Goal: Complete application form

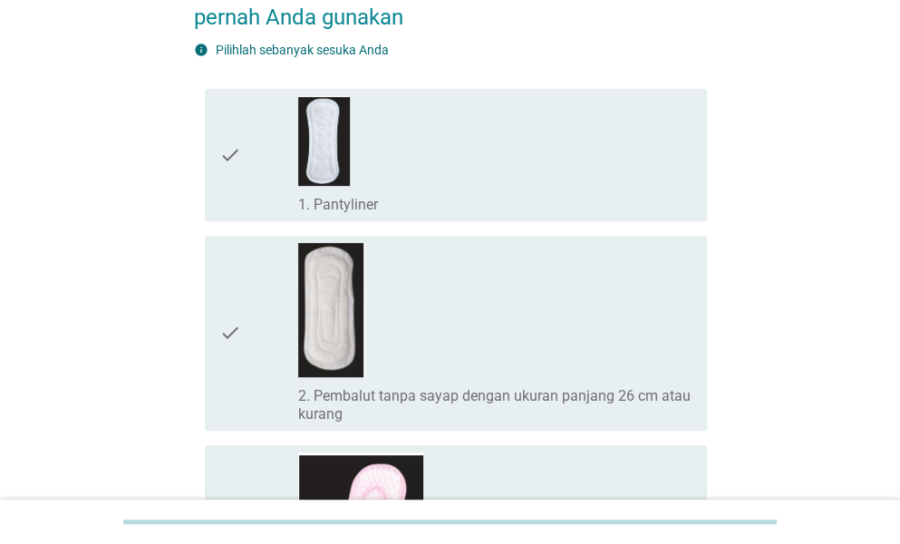
scroll to position [181, 0]
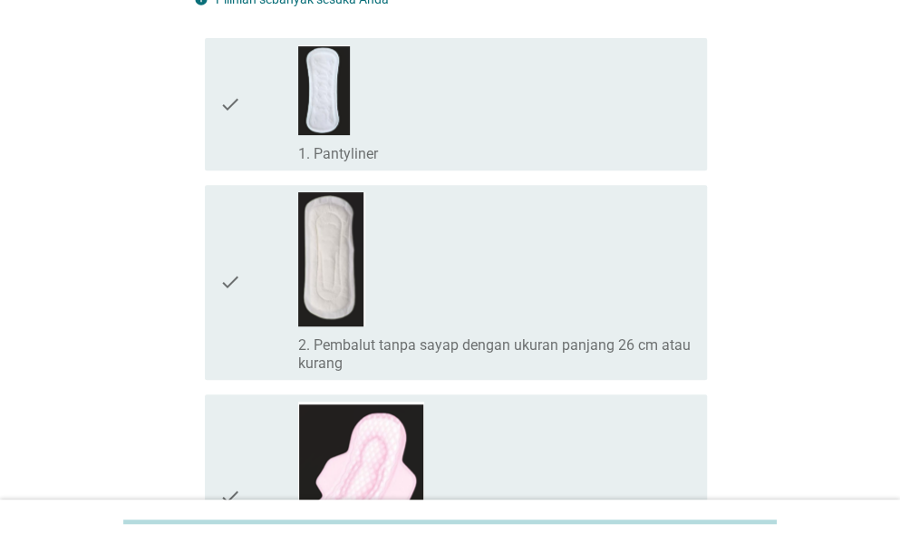
click at [438, 108] on div "check_box_outline_blank 1. Pantyliner" at bounding box center [495, 104] width 394 height 118
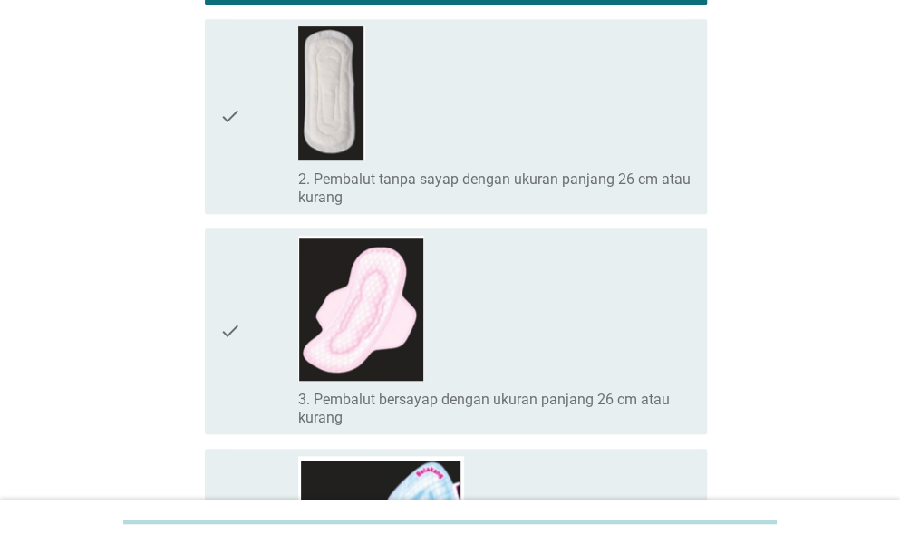
scroll to position [363, 0]
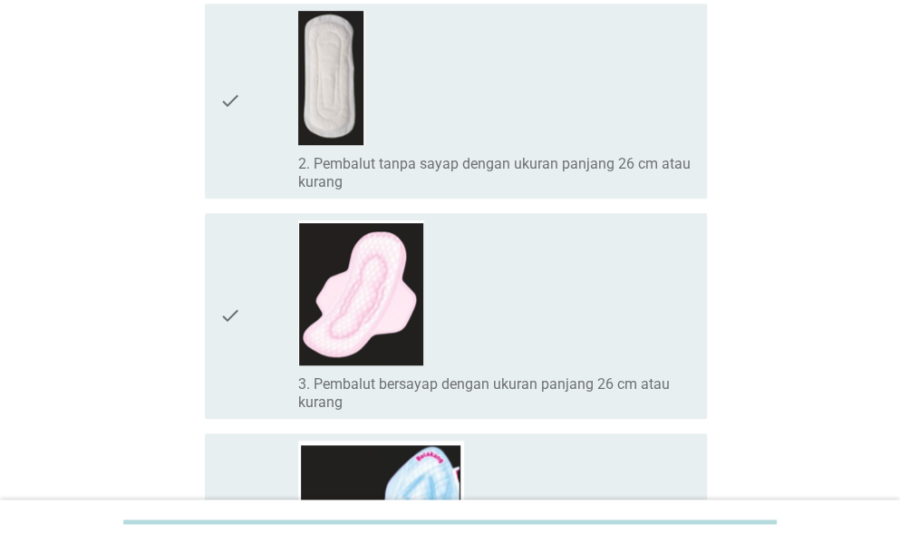
click at [611, 278] on div "check_box_outline_blank 3. Pembalut bersayap dengan ukuran panjang 26 cm atau k…" at bounding box center [495, 315] width 394 height 191
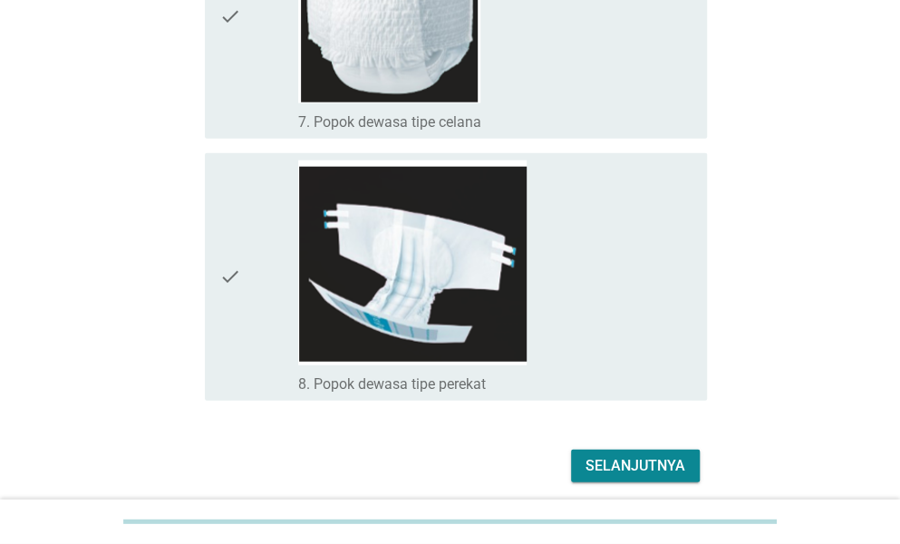
scroll to position [1632, 0]
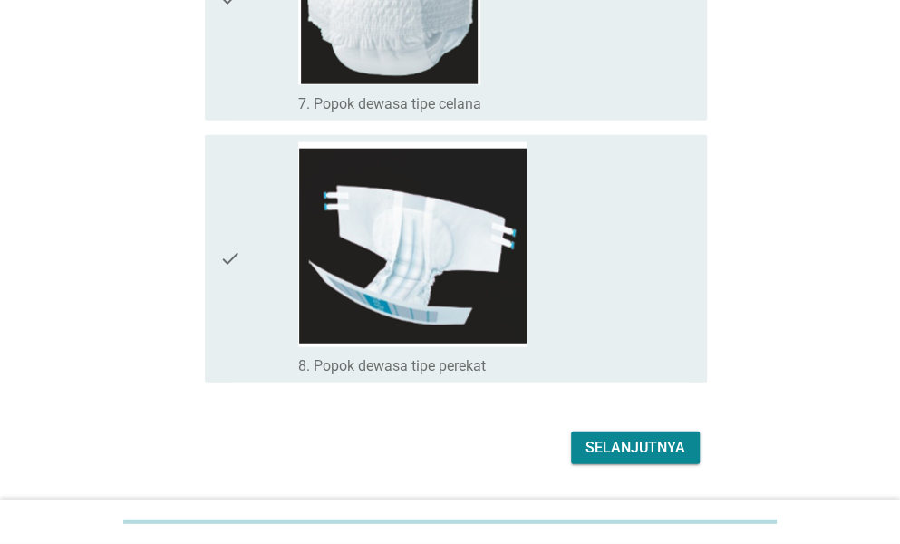
click at [656, 455] on div "Selanjutnya" at bounding box center [636, 448] width 100 height 22
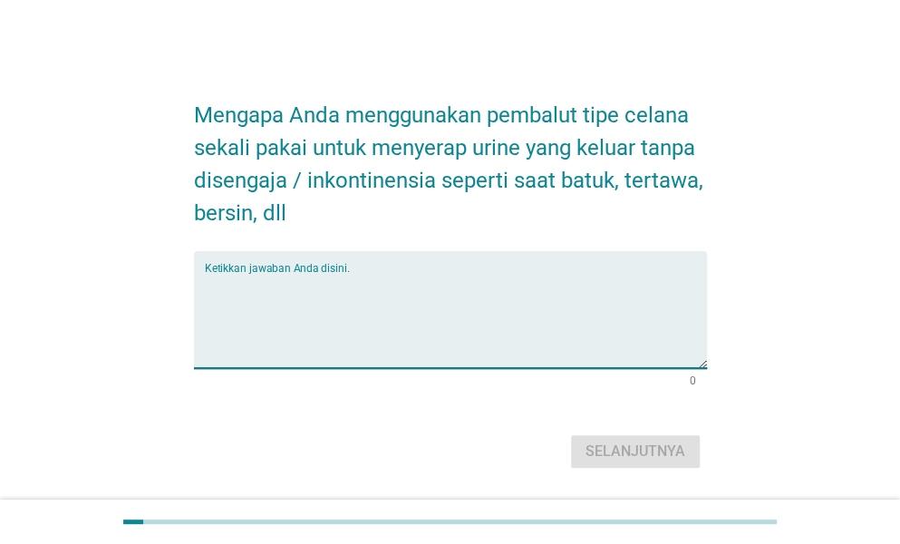
click at [520, 275] on textarea "Ketikkan jawaban Anda disini." at bounding box center [456, 320] width 502 height 95
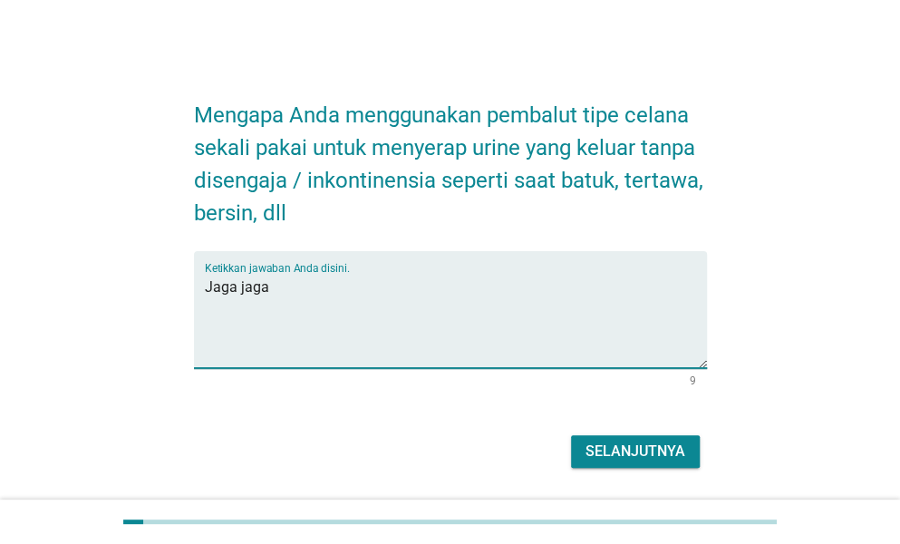
type textarea "Jaga jaga"
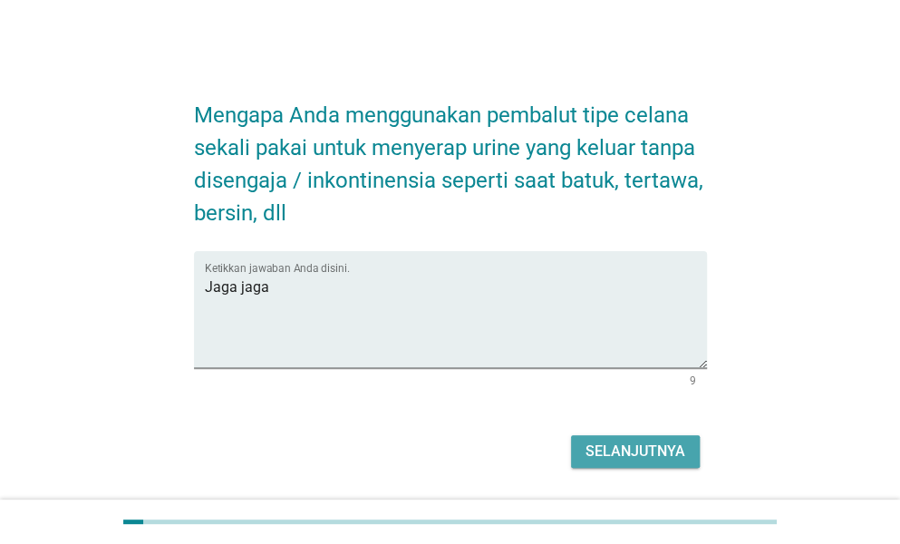
click at [629, 438] on button "Selanjutnya" at bounding box center [635, 451] width 129 height 33
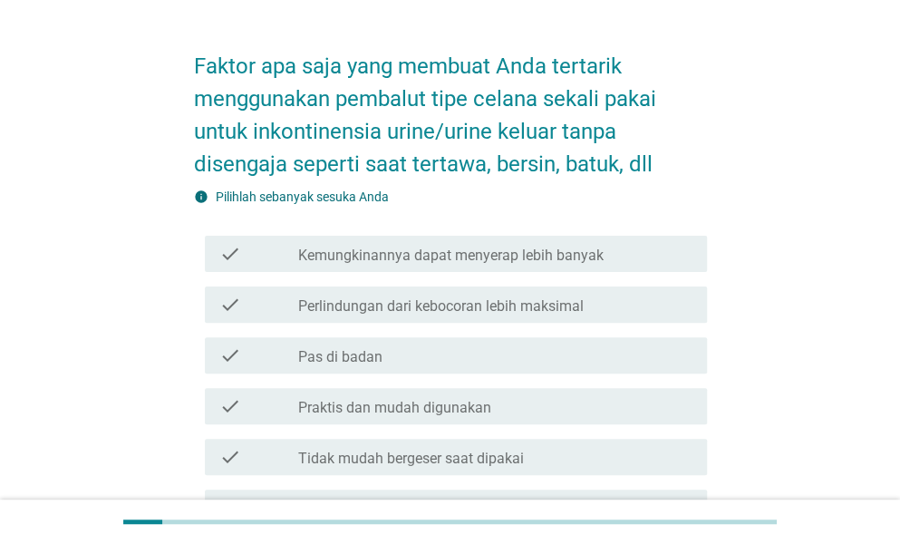
scroll to position [91, 0]
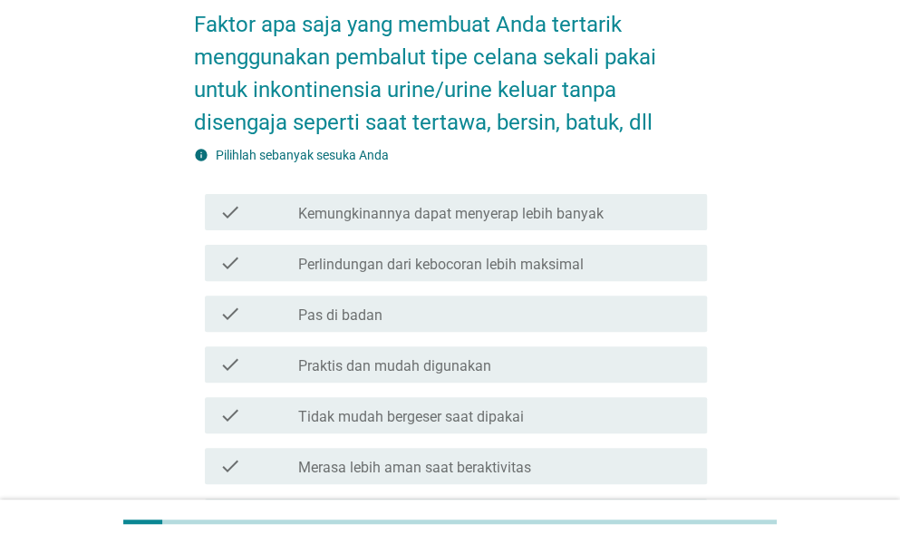
click at [526, 374] on div "check_box_outline_blank Praktis dan mudah digunakan" at bounding box center [495, 365] width 394 height 22
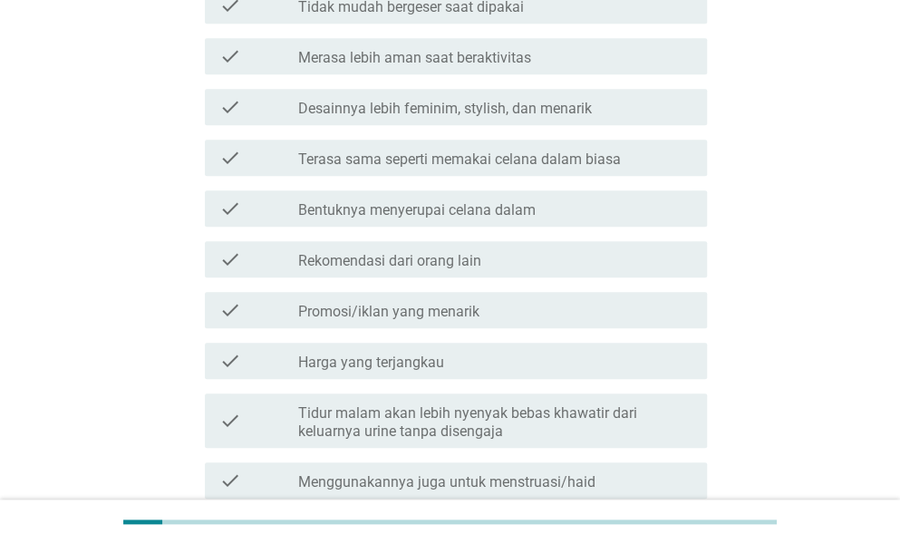
scroll to position [717, 0]
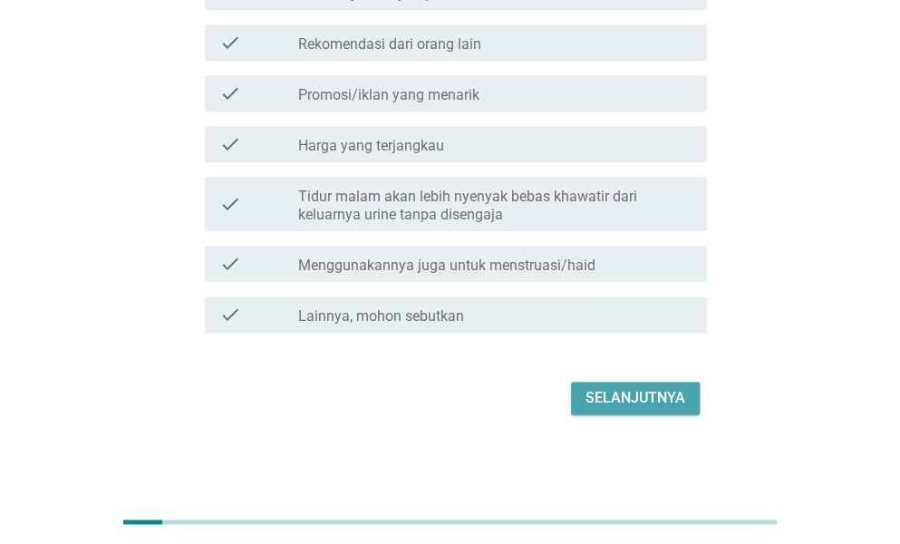
click at [626, 402] on div "Selanjutnya" at bounding box center [636, 398] width 100 height 22
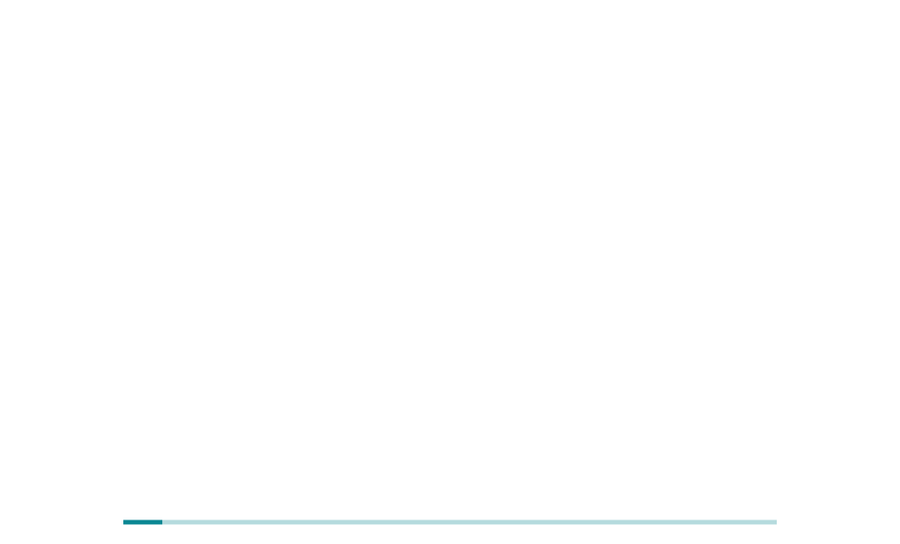
scroll to position [0, 0]
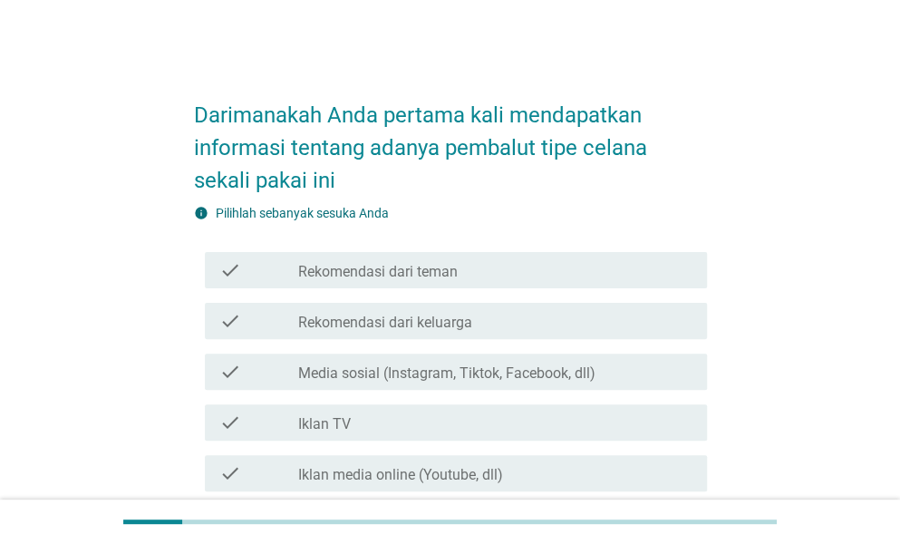
click at [485, 316] on div "check_box_outline_blank Rekomendasi dari keluarga" at bounding box center [495, 321] width 394 height 22
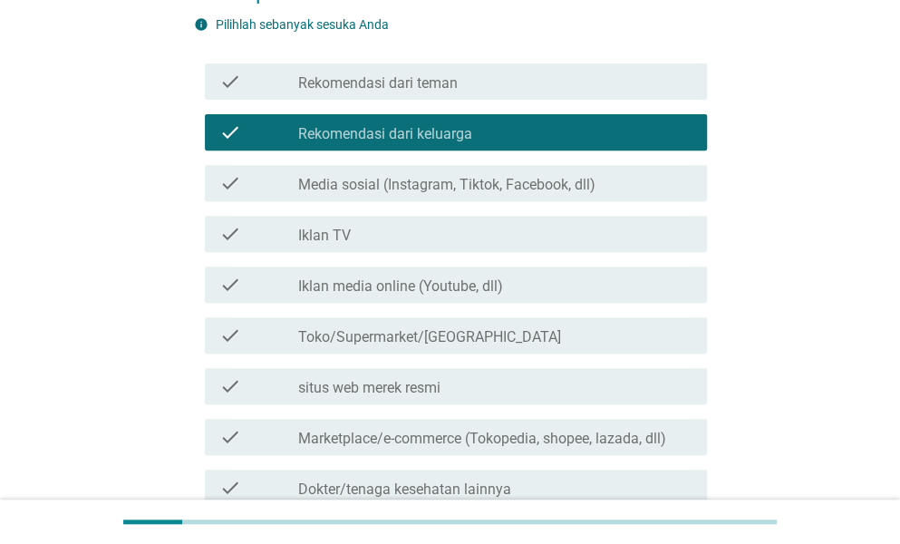
scroll to position [463, 0]
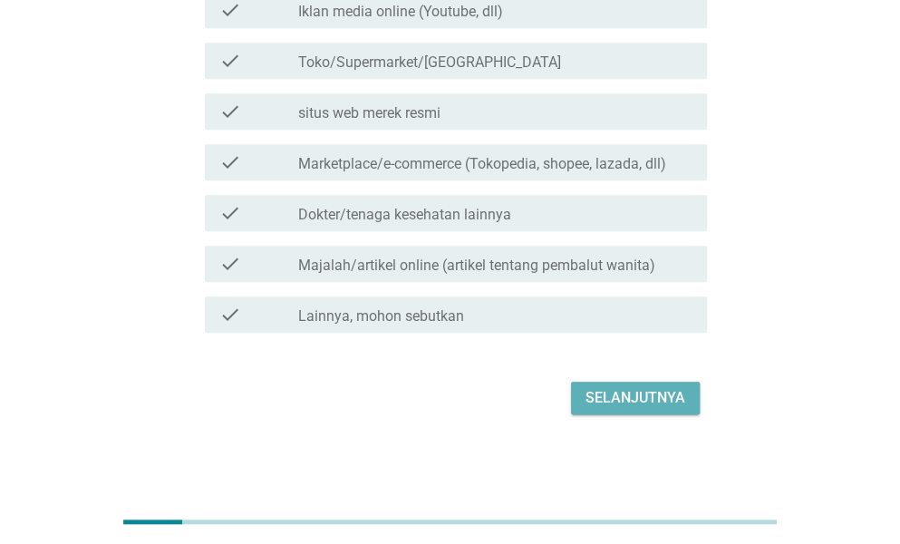
click at [644, 396] on div "Selanjutnya" at bounding box center [636, 398] width 100 height 22
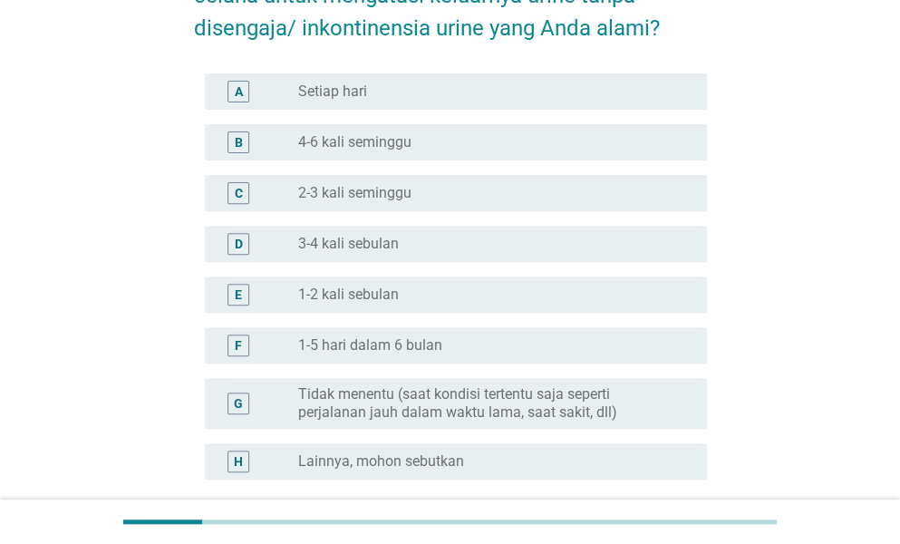
scroll to position [181, 0]
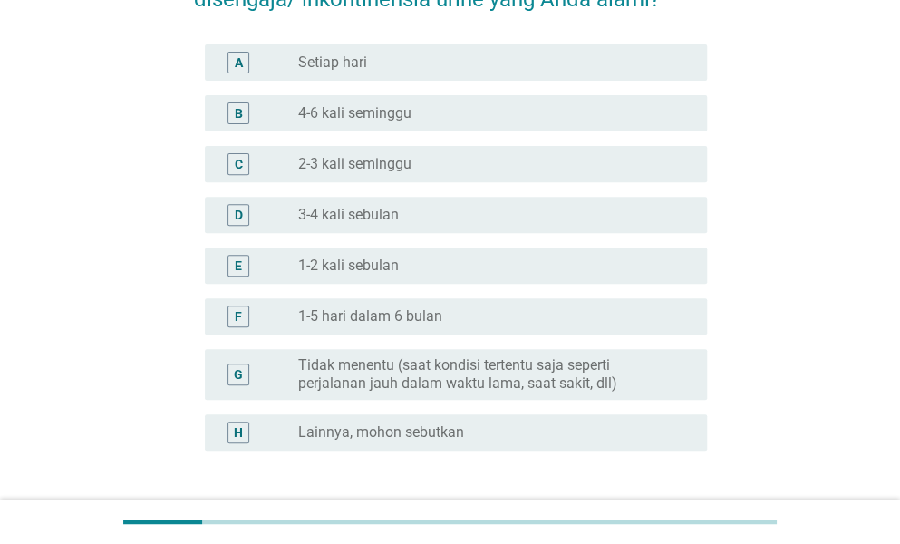
click at [628, 390] on label "Tidak menentu (saat kondisi tertentu saja seperti perjalanan jauh dalam waktu l…" at bounding box center [488, 374] width 380 height 36
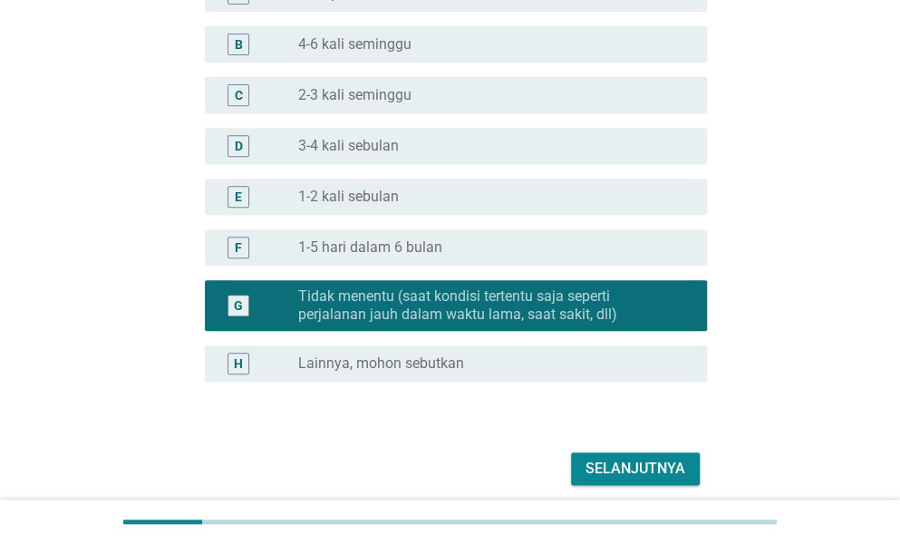
scroll to position [321, 0]
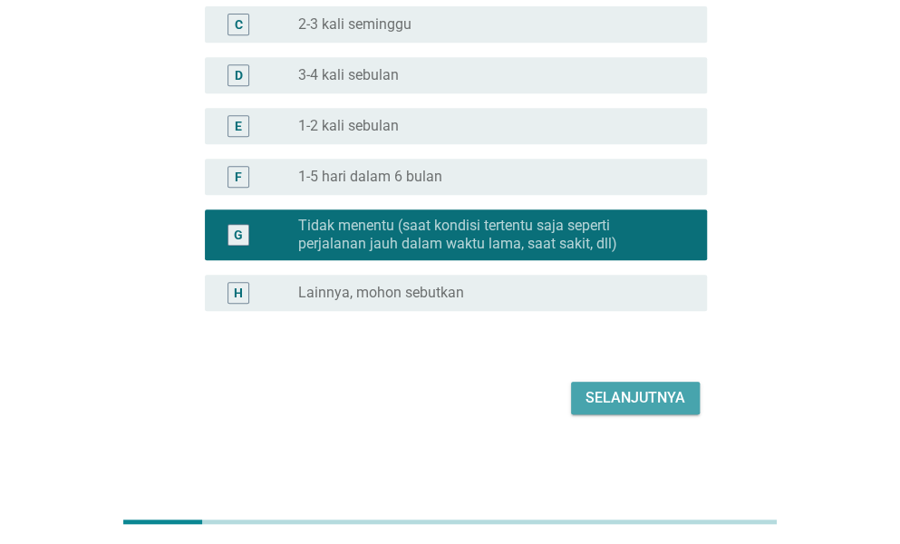
click at [663, 407] on div "Selanjutnya" at bounding box center [636, 398] width 100 height 22
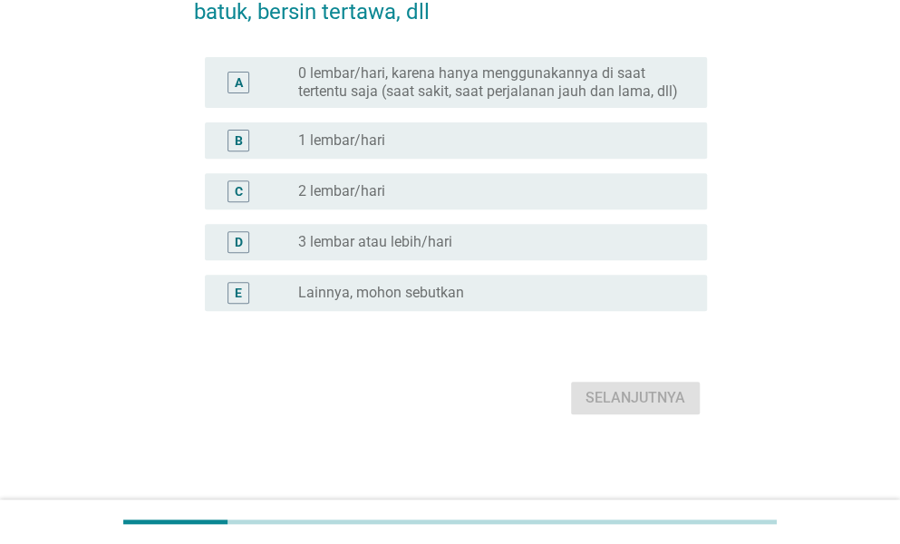
scroll to position [0, 0]
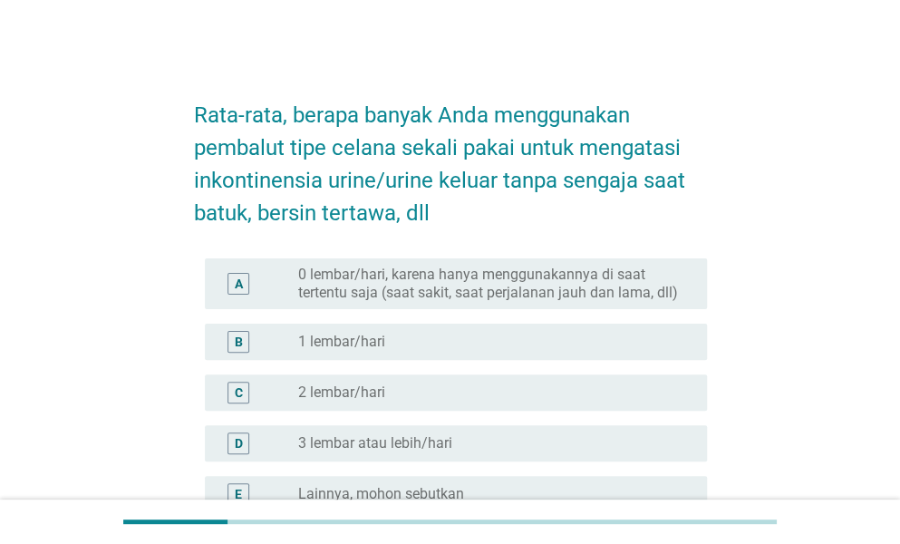
click at [481, 286] on label "0 lembar/hari, karena hanya menggunakannya di saat tertentu saja (saat sakit, s…" at bounding box center [488, 284] width 380 height 36
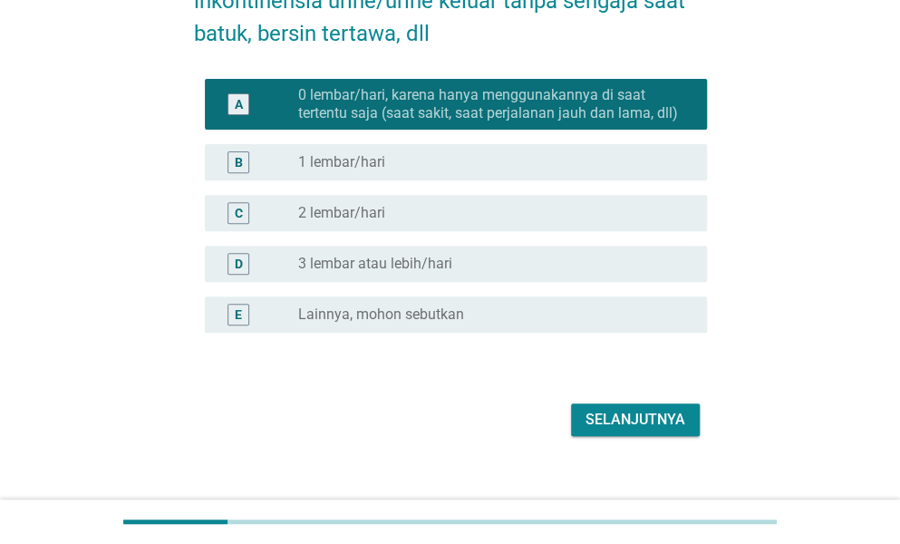
scroll to position [201, 0]
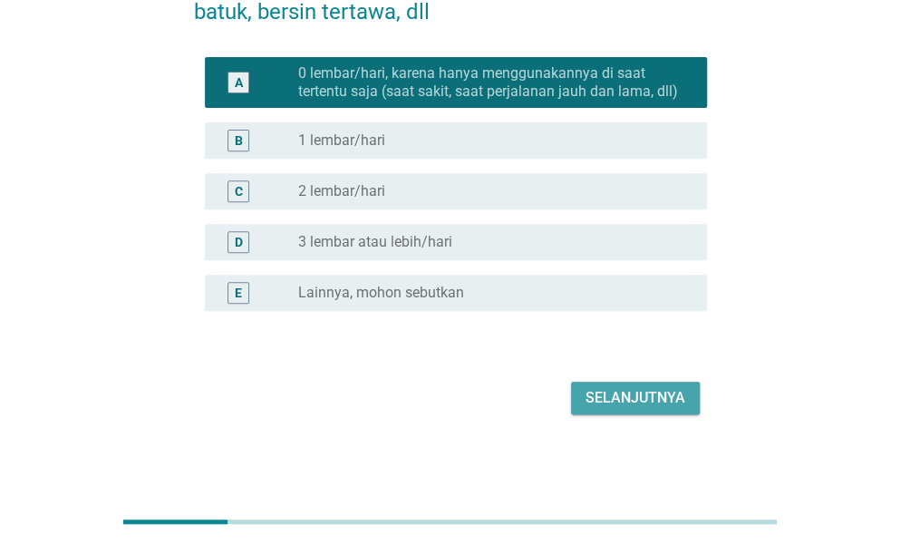
click at [603, 394] on div "Selanjutnya" at bounding box center [636, 398] width 100 height 22
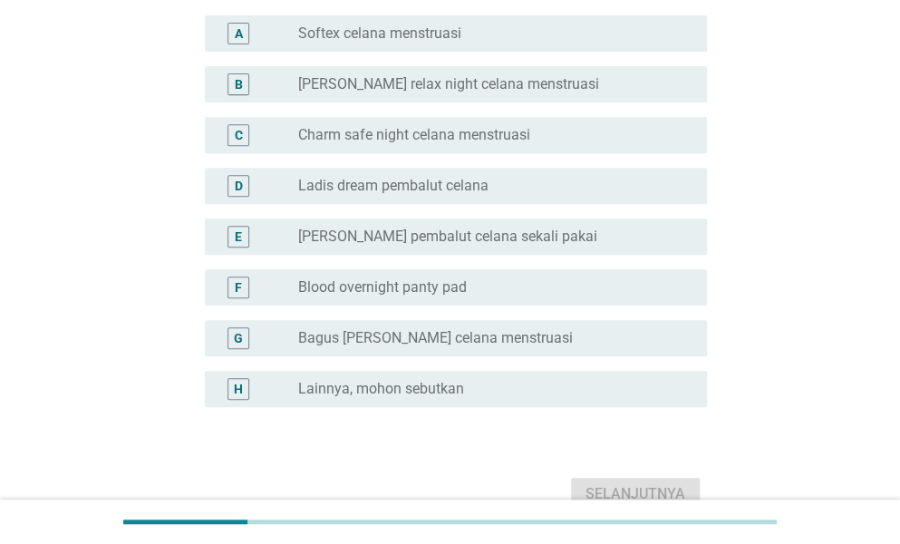
scroll to position [272, 0]
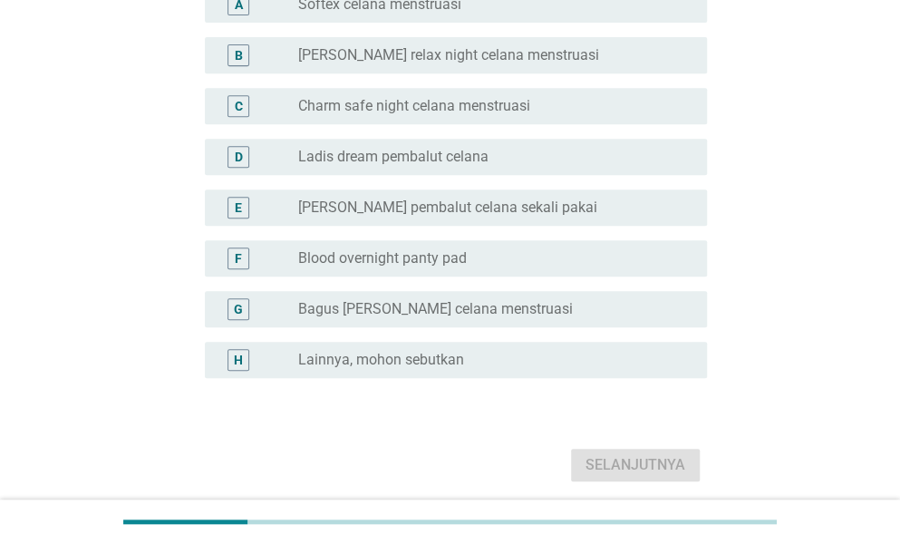
click at [589, 373] on div "H radio_button_unchecked Lainnya, mohon sebutkan" at bounding box center [456, 360] width 502 height 36
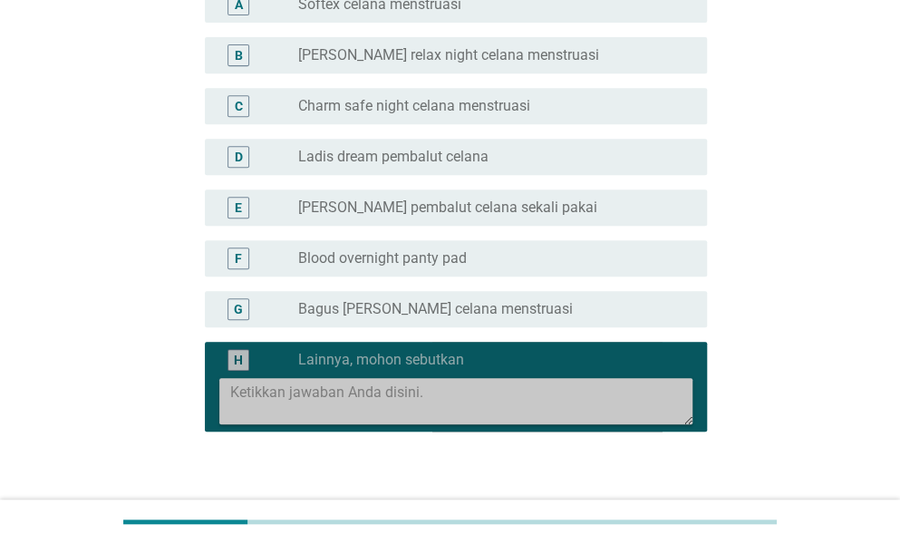
click at [577, 397] on textarea at bounding box center [461, 401] width 462 height 46
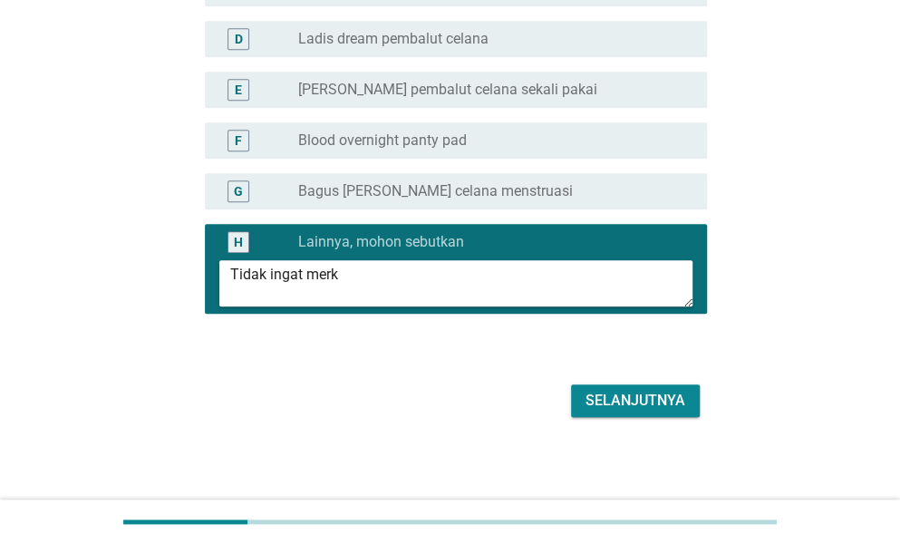
scroll to position [393, 0]
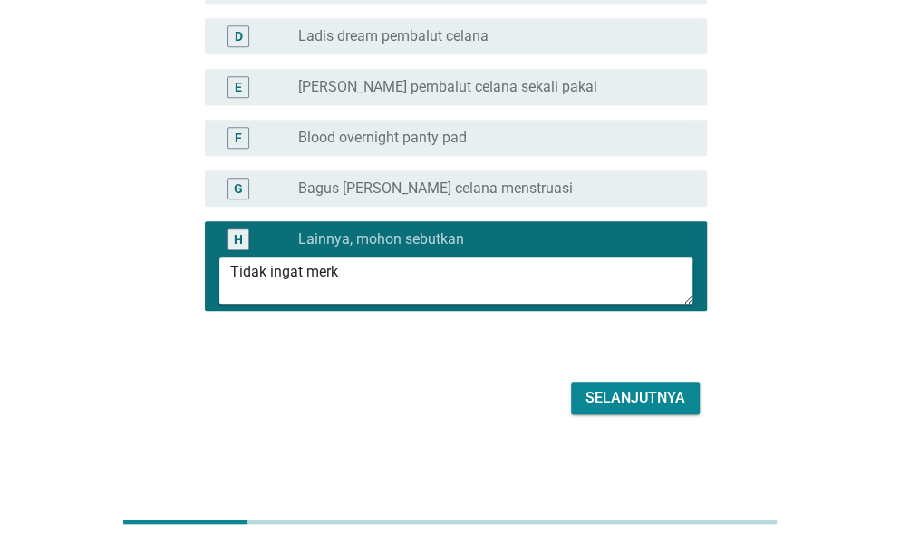
type textarea "Tidak ingat merk"
click at [636, 413] on button "Selanjutnya" at bounding box center [635, 398] width 129 height 33
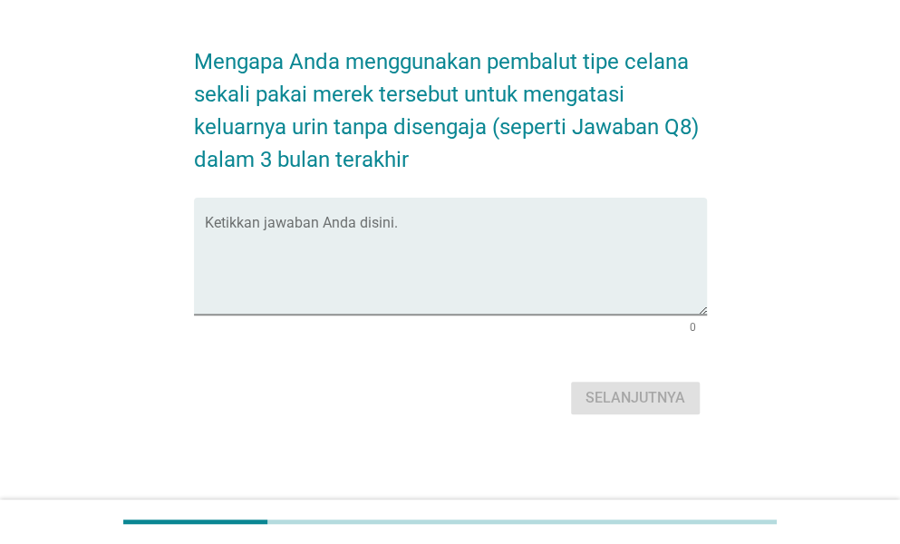
scroll to position [0, 0]
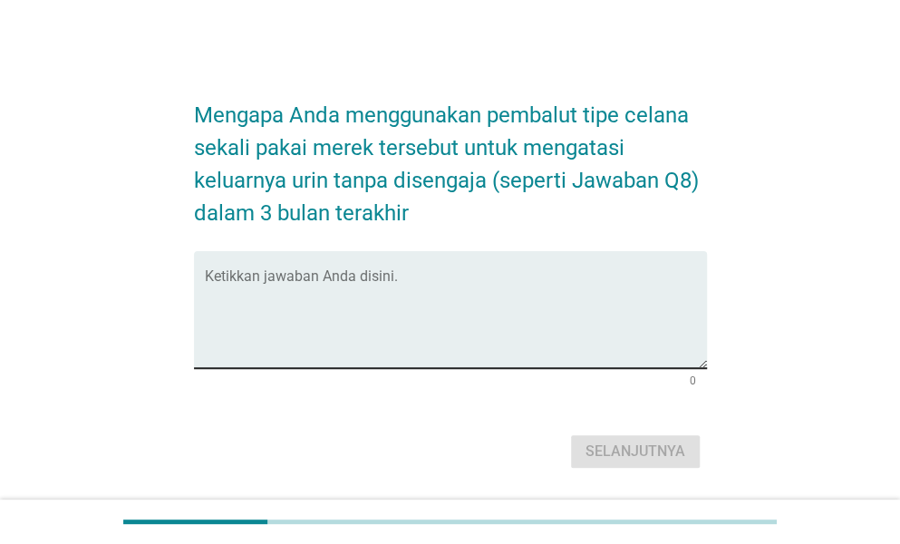
click at [486, 324] on textarea "Ketikkan jawaban Anda disini." at bounding box center [456, 320] width 502 height 95
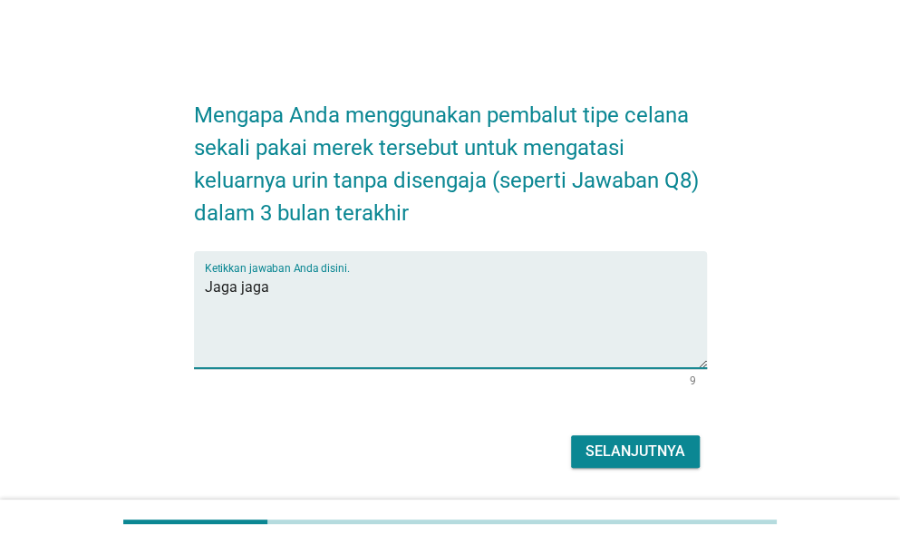
type textarea "Jaga jaga"
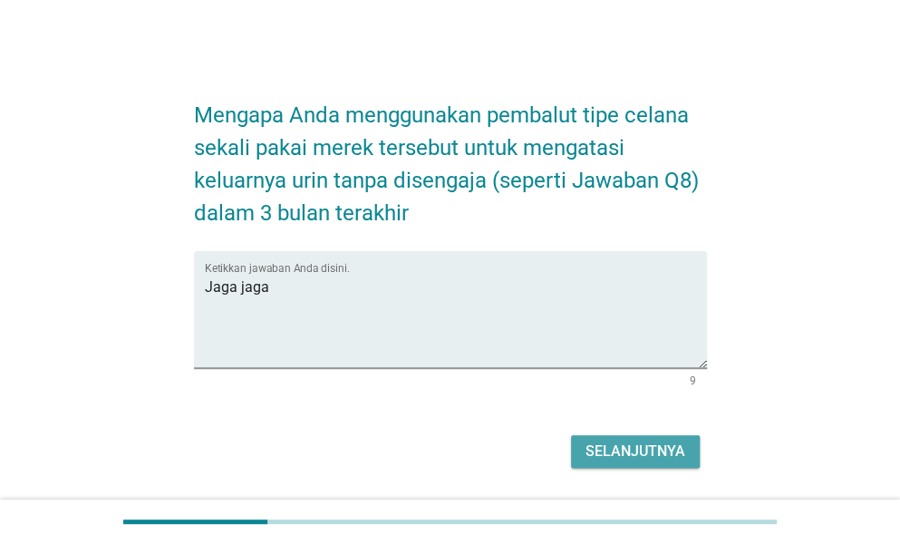
click at [660, 439] on button "Selanjutnya" at bounding box center [635, 451] width 129 height 33
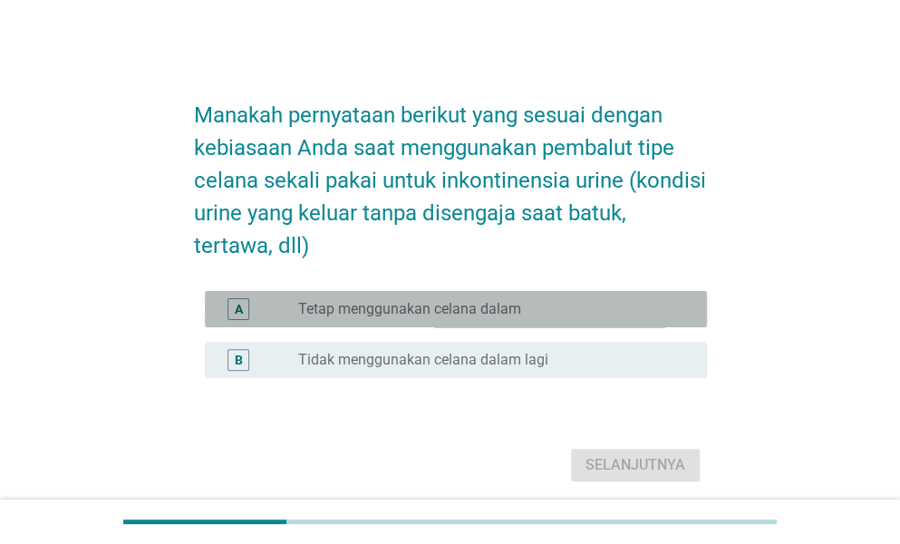
click at [420, 314] on label "Tetap menggunakan celana dalam" at bounding box center [409, 309] width 223 height 18
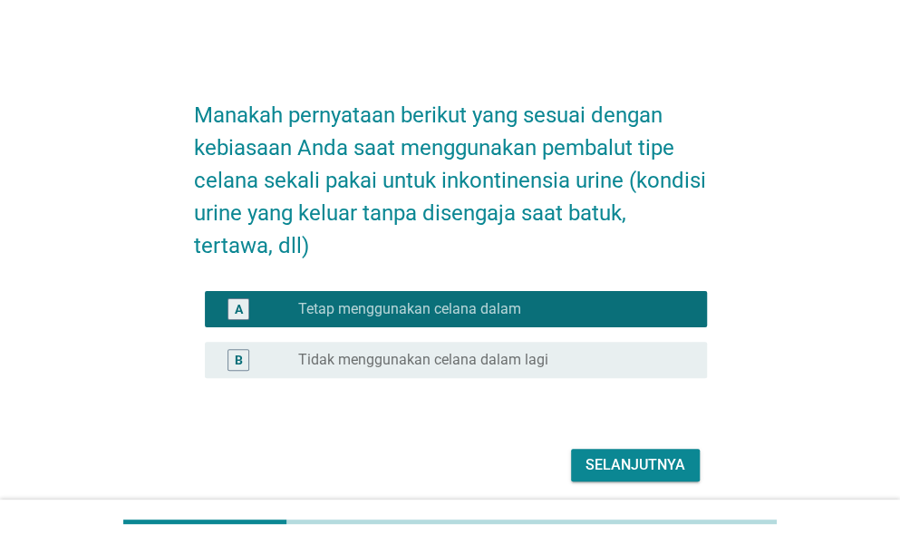
click at [640, 473] on div "Selanjutnya" at bounding box center [636, 465] width 100 height 22
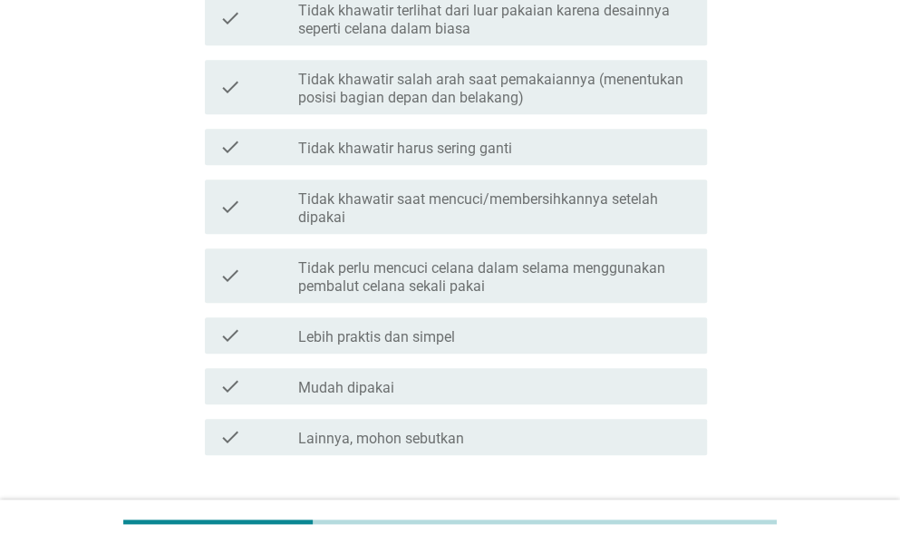
scroll to position [453, 0]
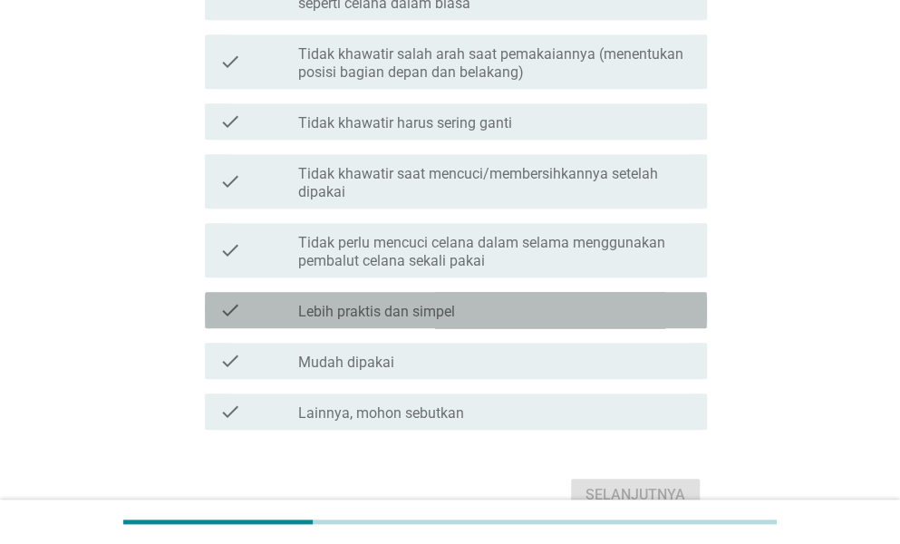
click at [457, 311] on div "check_box_outline_blank Lebih praktis dan simpel" at bounding box center [495, 310] width 394 height 22
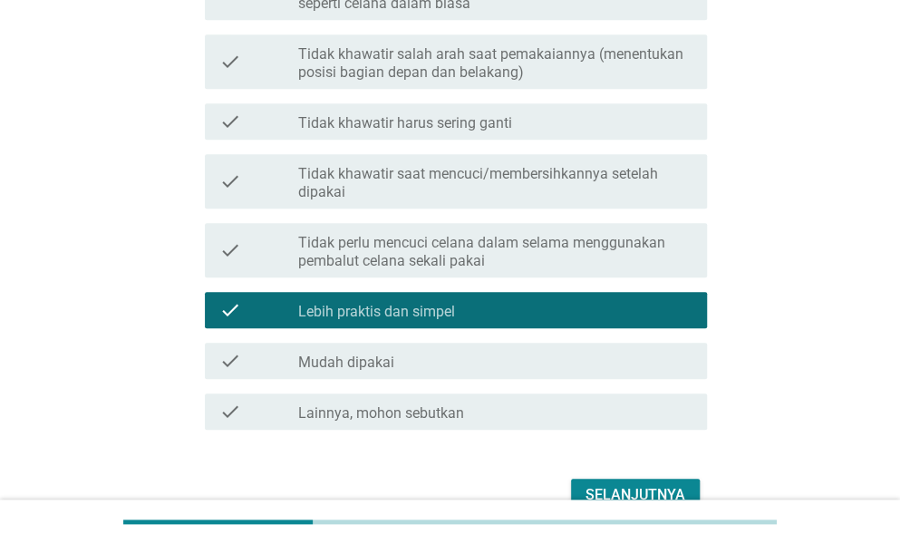
scroll to position [544, 0]
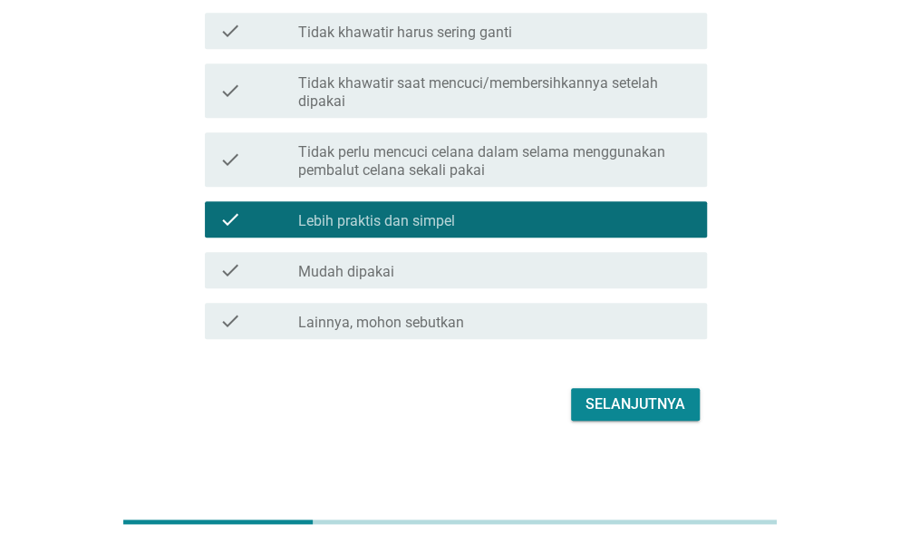
click at [637, 403] on div "Selanjutnya" at bounding box center [636, 404] width 100 height 22
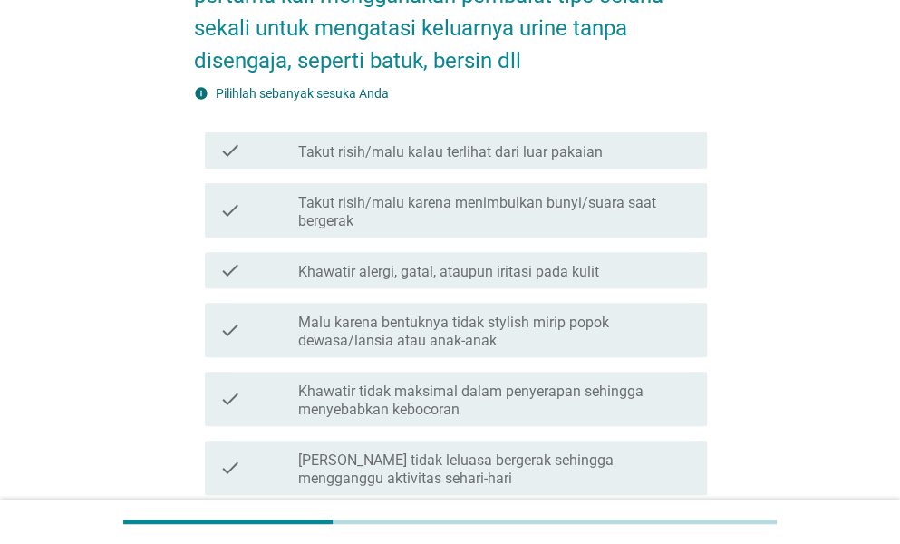
scroll to position [181, 0]
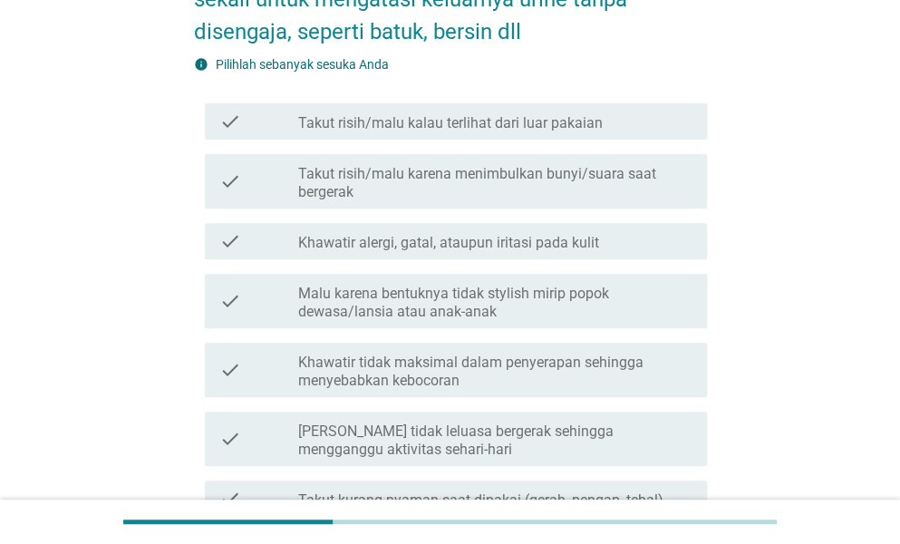
click at [670, 364] on label "Khawatir tidak maksimal dalam penyerapan sehingga menyebabkan kebocoran" at bounding box center [495, 372] width 394 height 36
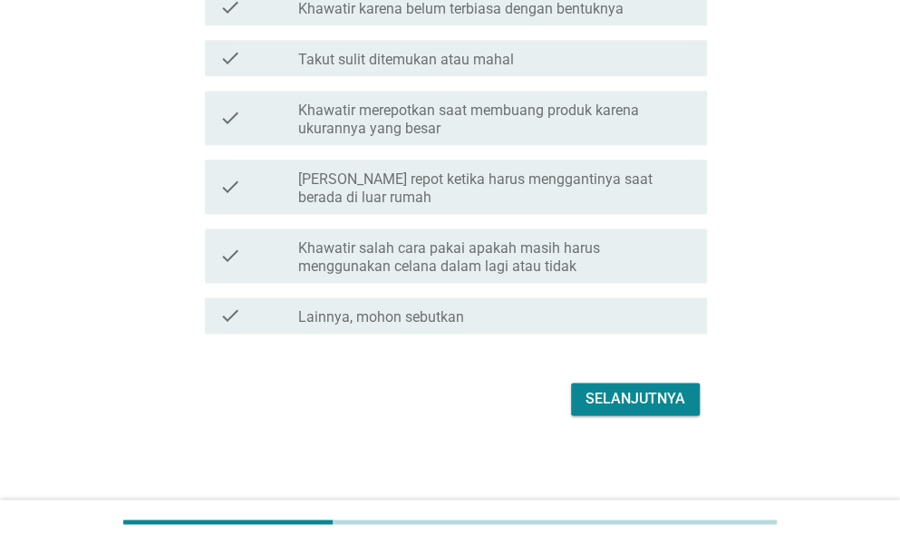
scroll to position [793, 0]
click at [618, 393] on div "Selanjutnya" at bounding box center [636, 398] width 100 height 22
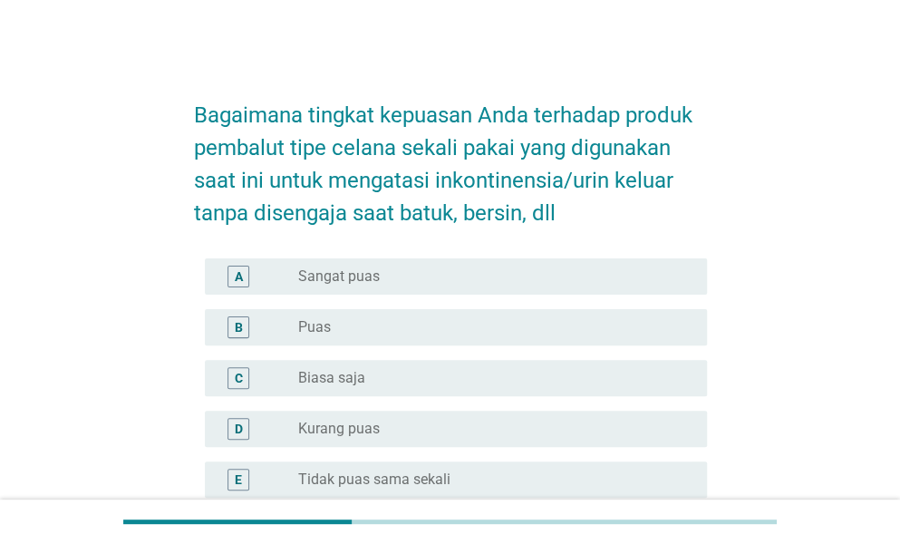
click at [411, 373] on div "radio_button_unchecked Biasa saja" at bounding box center [488, 378] width 380 height 18
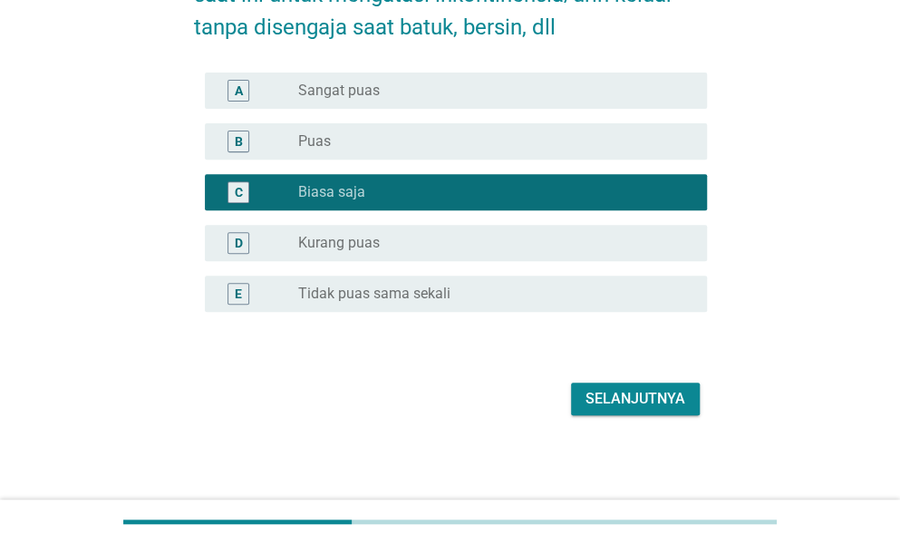
scroll to position [187, 0]
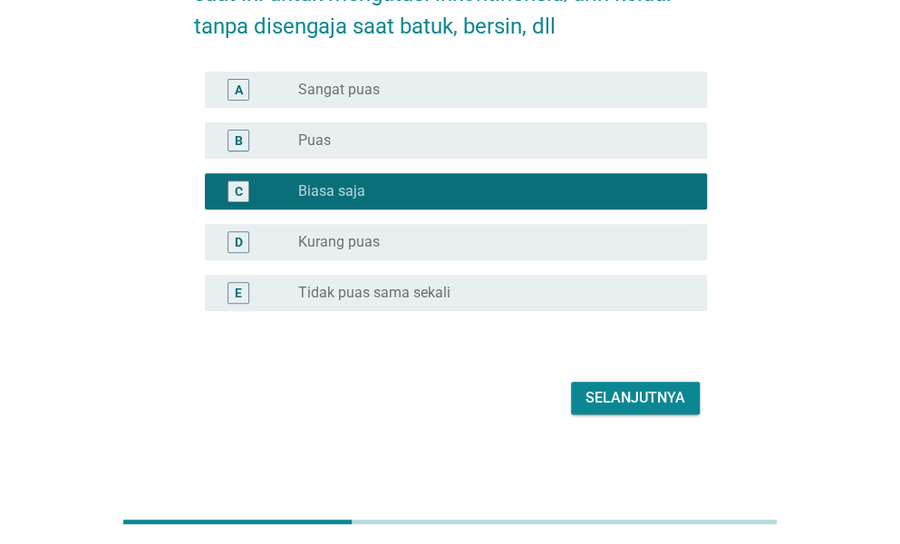
click at [640, 407] on div "Selanjutnya" at bounding box center [636, 398] width 100 height 22
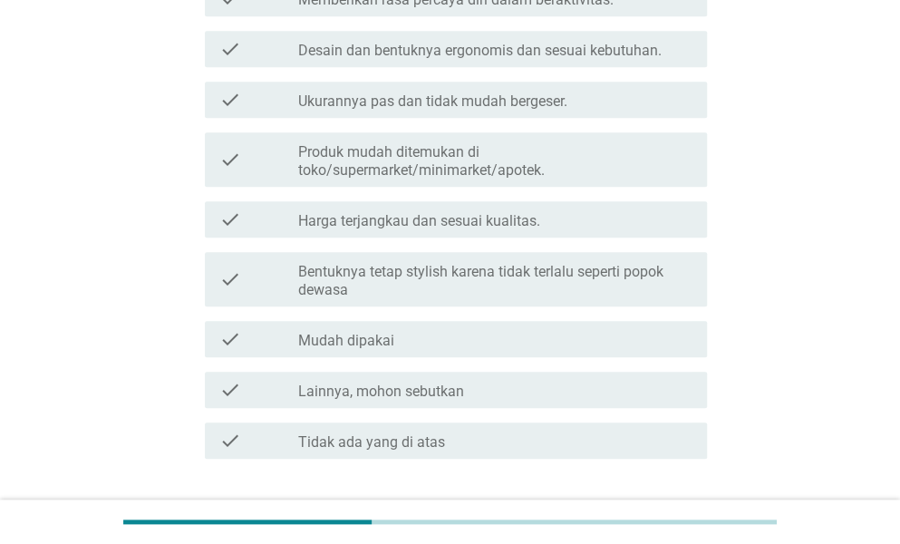
scroll to position [453, 0]
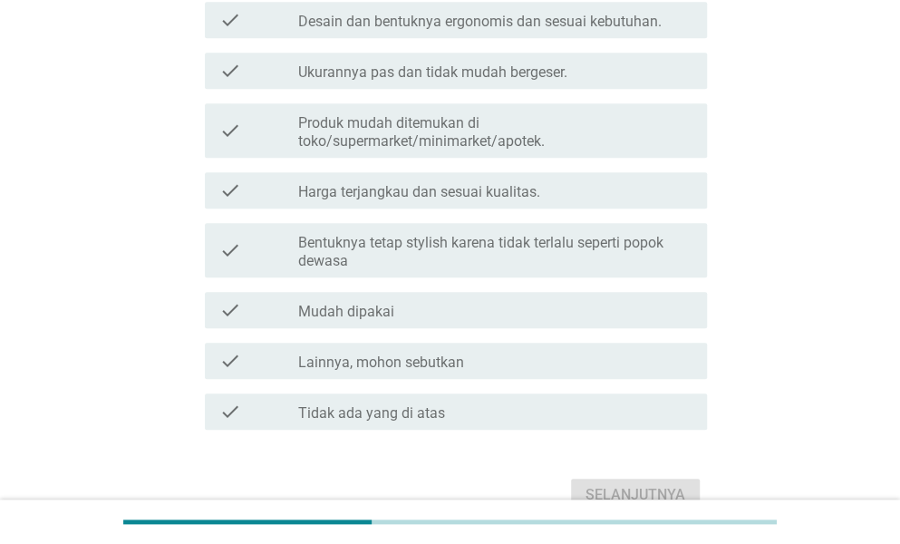
click at [486, 296] on div "check check_box_outline_blank Mudah dipakai" at bounding box center [456, 310] width 502 height 36
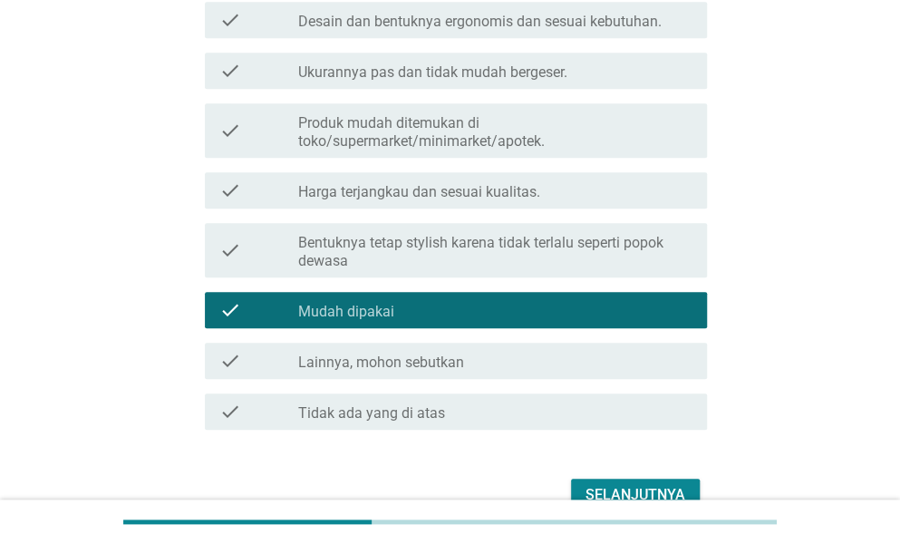
click at [619, 487] on div "Selanjutnya" at bounding box center [636, 495] width 100 height 22
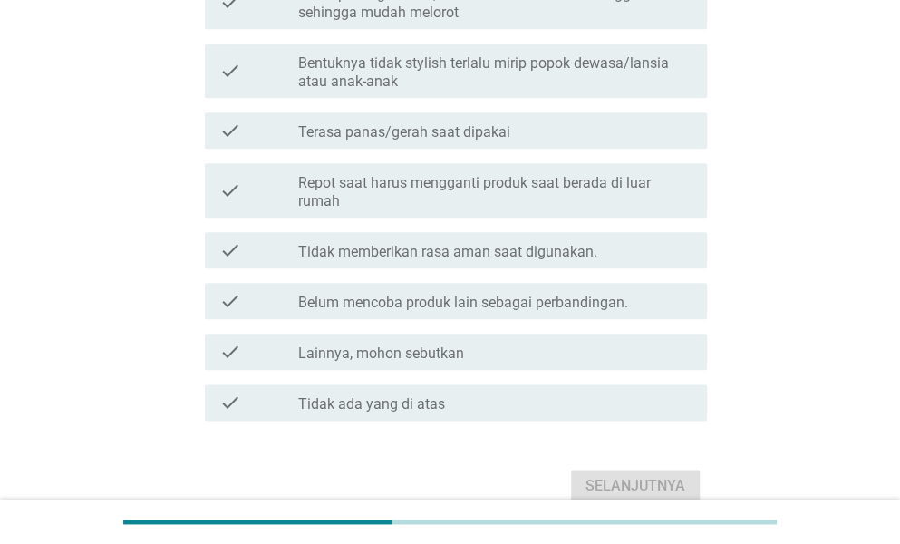
scroll to position [635, 0]
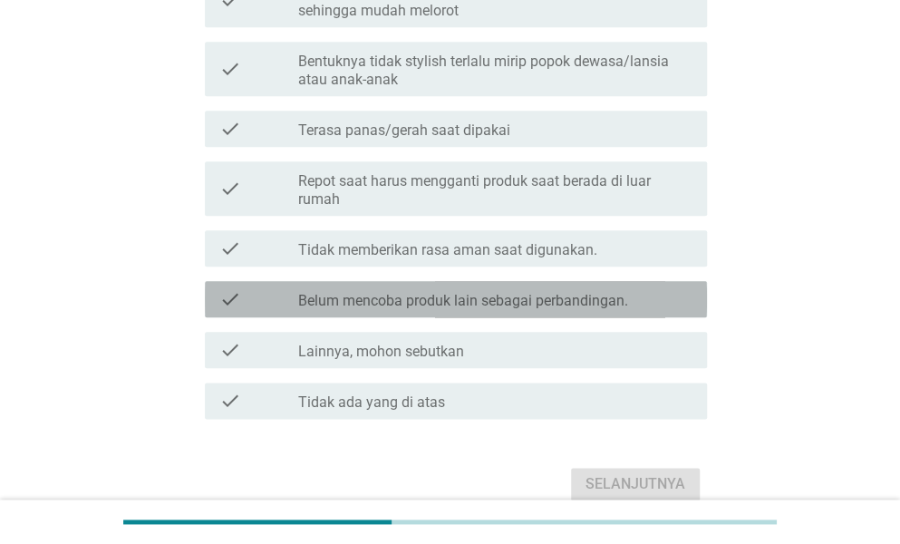
click at [608, 309] on div "check check_box_outline_blank Belum mencoba produk lain sebagai perbandingan." at bounding box center [456, 299] width 502 height 36
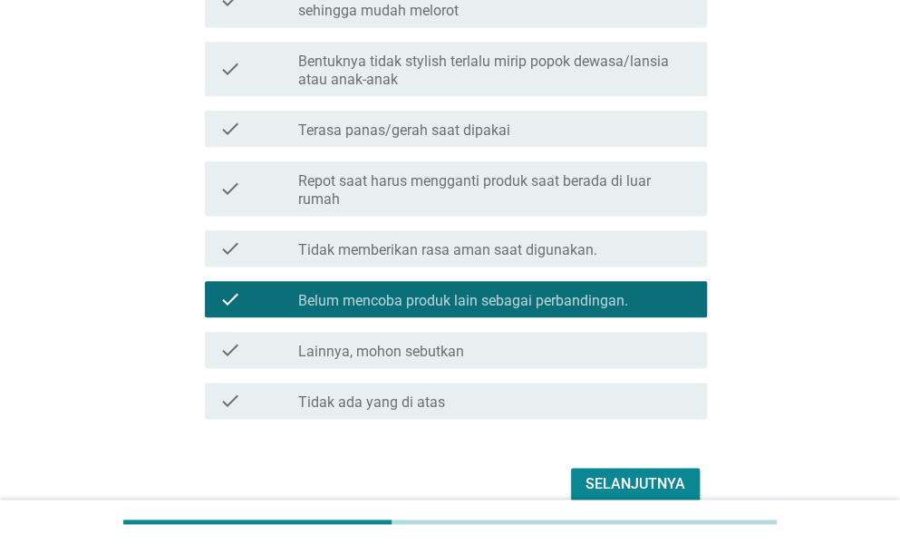
click at [670, 490] on div "Selanjutnya" at bounding box center [636, 484] width 100 height 22
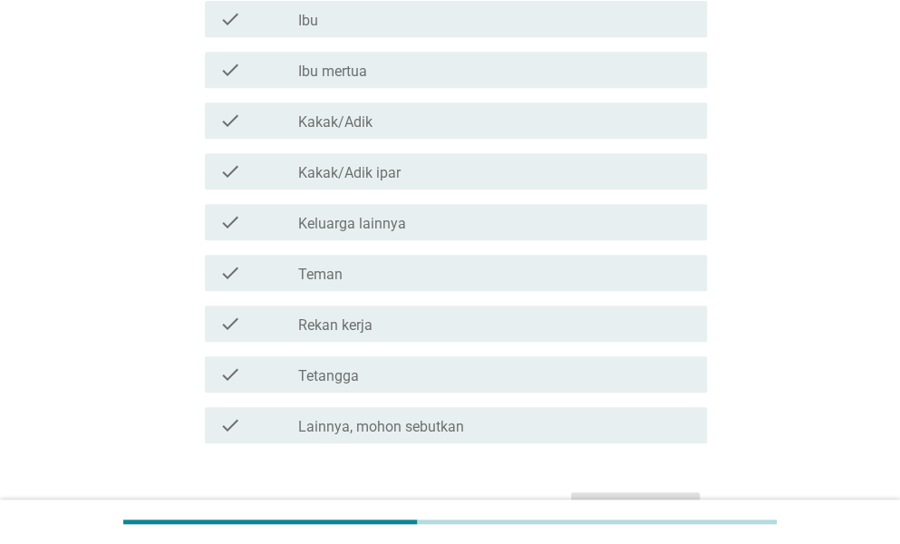
scroll to position [363, 0]
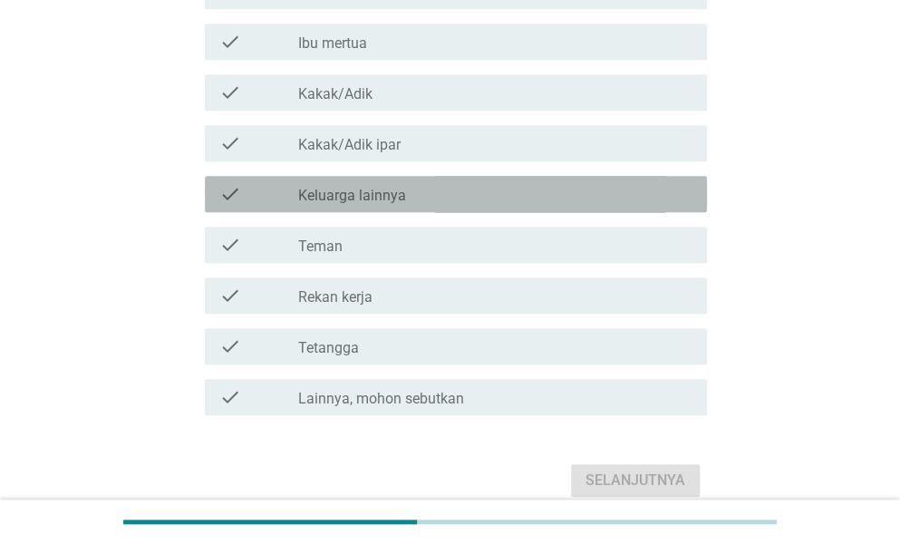
click at [394, 198] on label "Keluarga lainnya" at bounding box center [352, 196] width 108 height 18
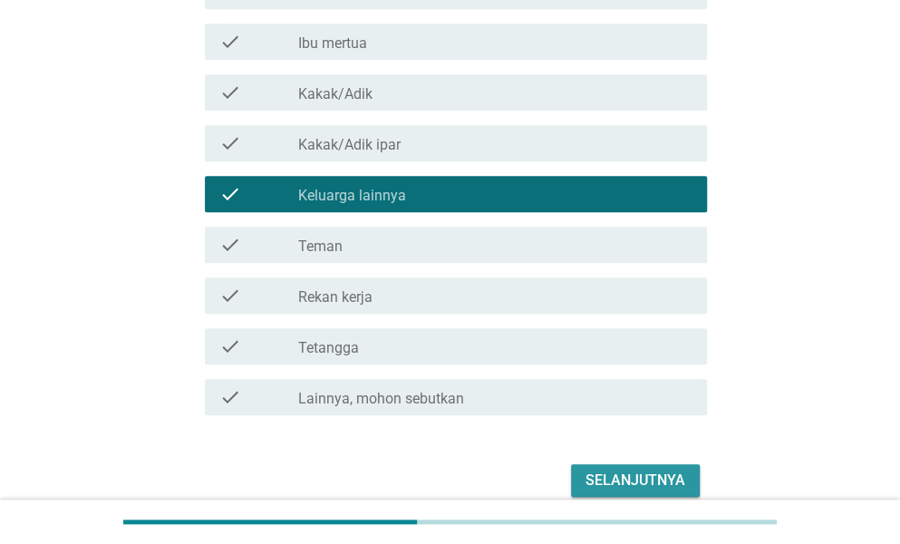
click at [658, 484] on div "Selanjutnya" at bounding box center [636, 481] width 100 height 22
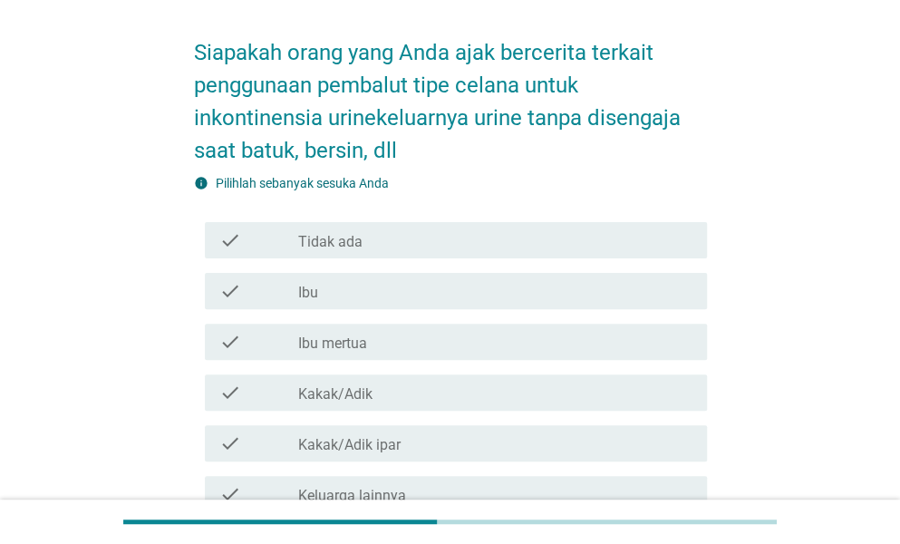
scroll to position [91, 0]
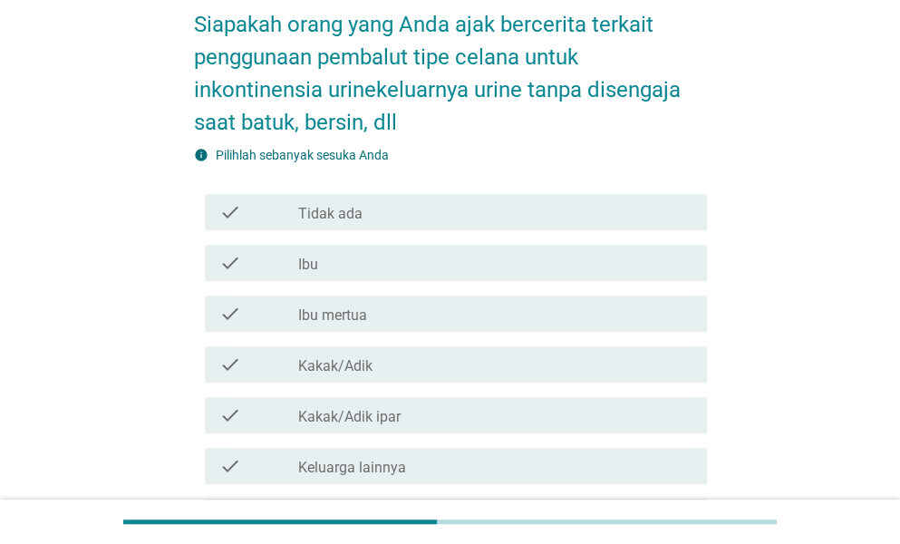
click at [412, 364] on div "check_box_outline_blank Kakak/Adik" at bounding box center [495, 365] width 394 height 22
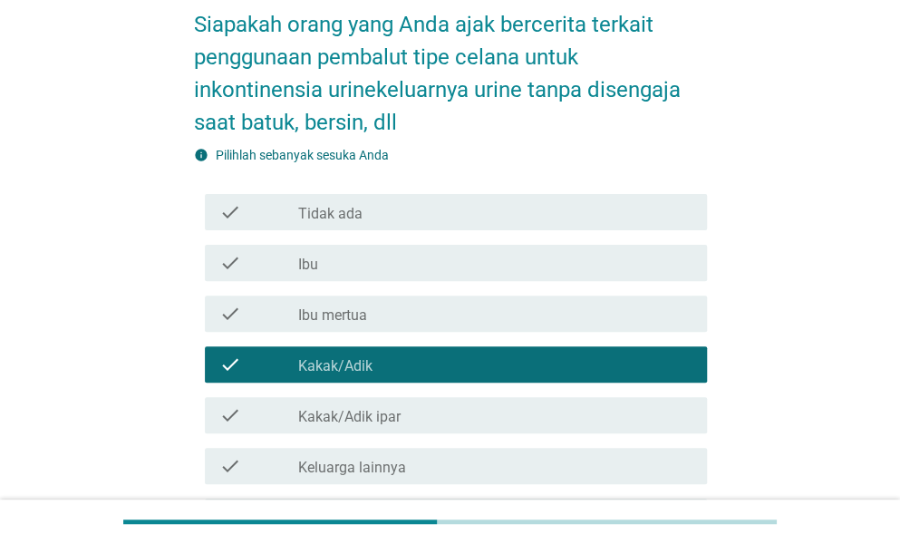
scroll to position [363, 0]
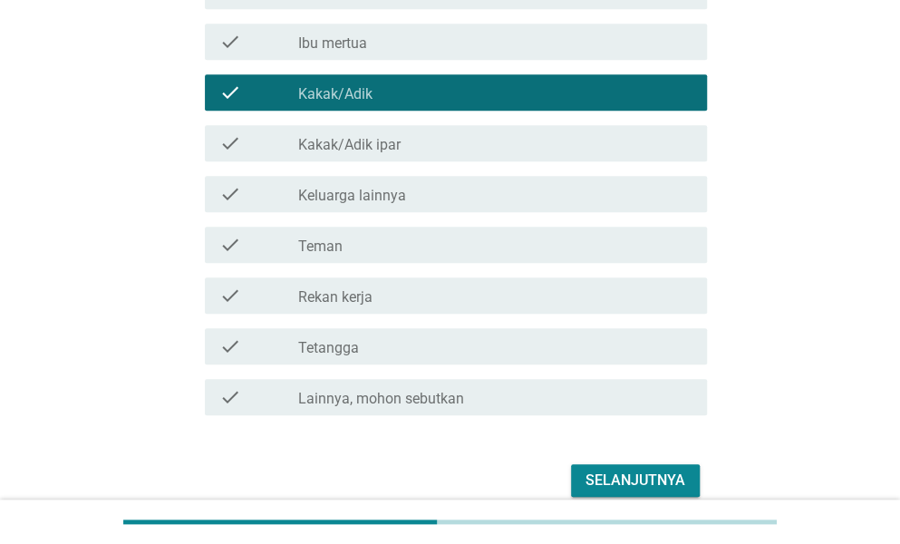
click at [662, 490] on div "Selanjutnya" at bounding box center [636, 481] width 100 height 22
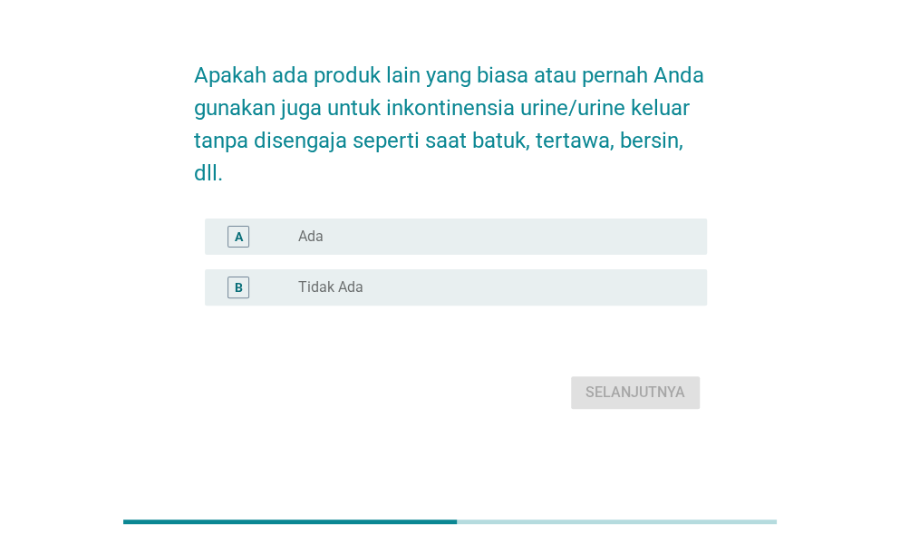
scroll to position [0, 0]
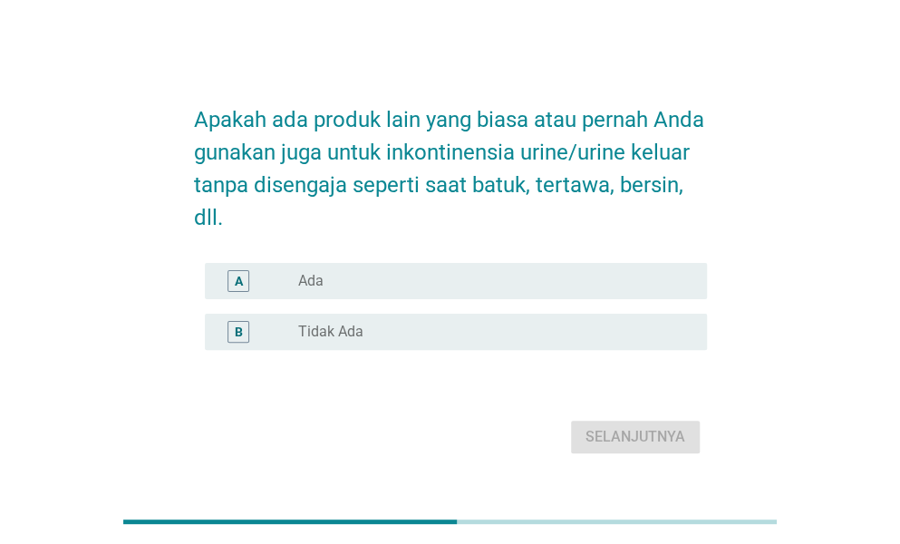
click at [580, 332] on div "radio_button_unchecked Tidak Ada" at bounding box center [488, 332] width 380 height 18
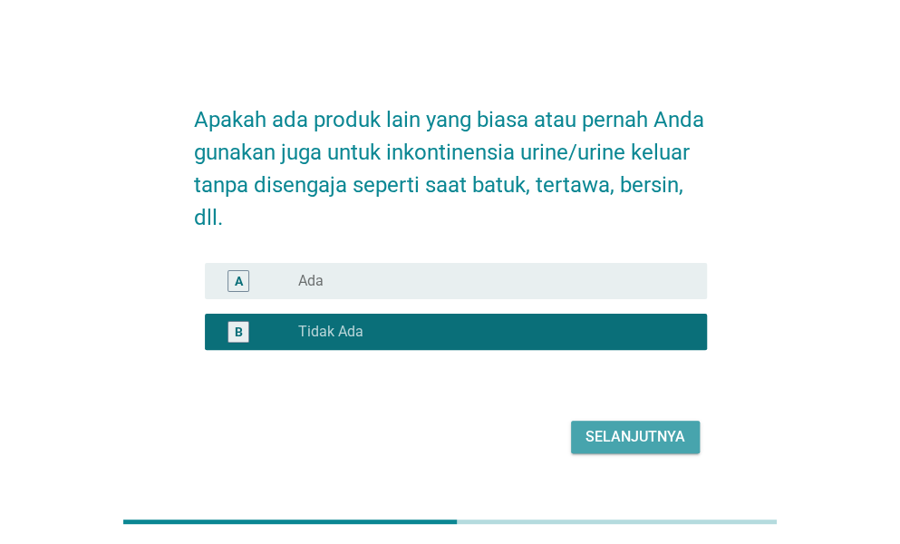
click at [626, 431] on div "Selanjutnya" at bounding box center [636, 437] width 100 height 22
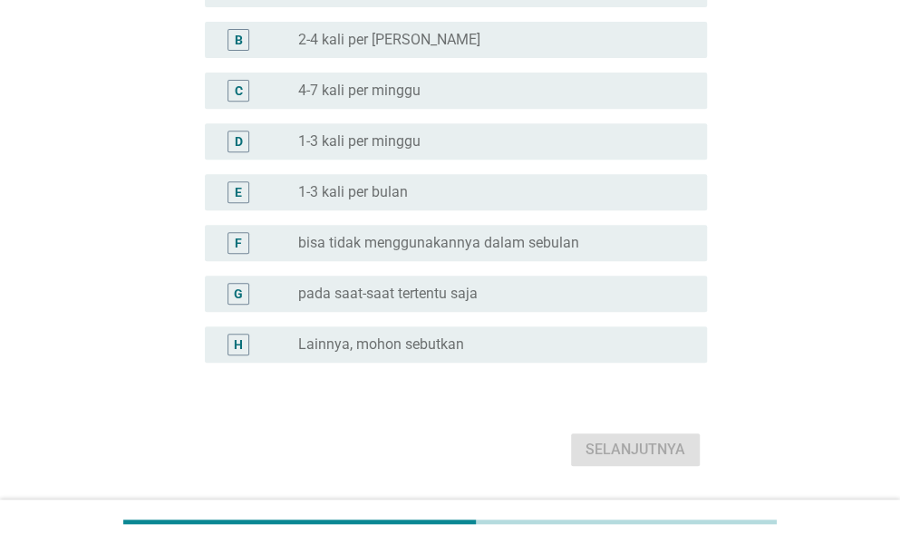
scroll to position [272, 0]
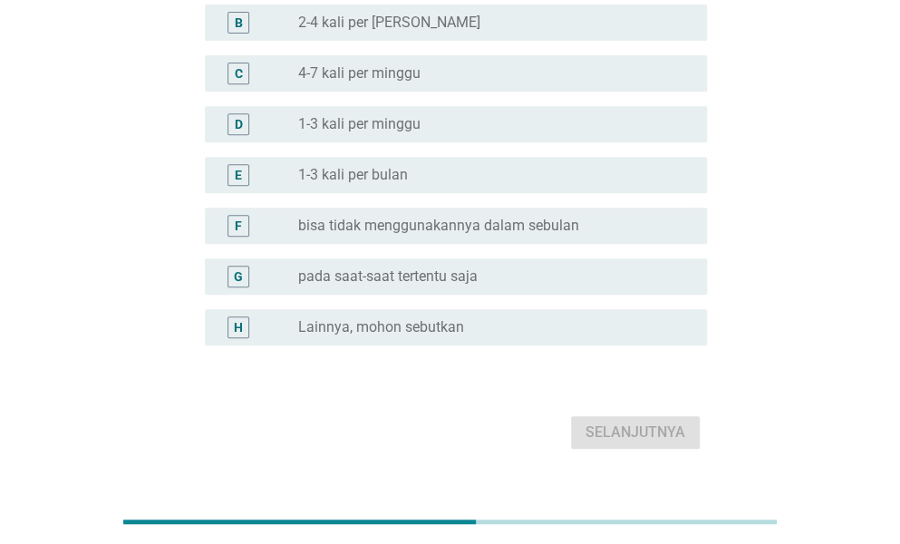
click at [462, 272] on label "pada saat-saat tertentu saja" at bounding box center [388, 276] width 180 height 18
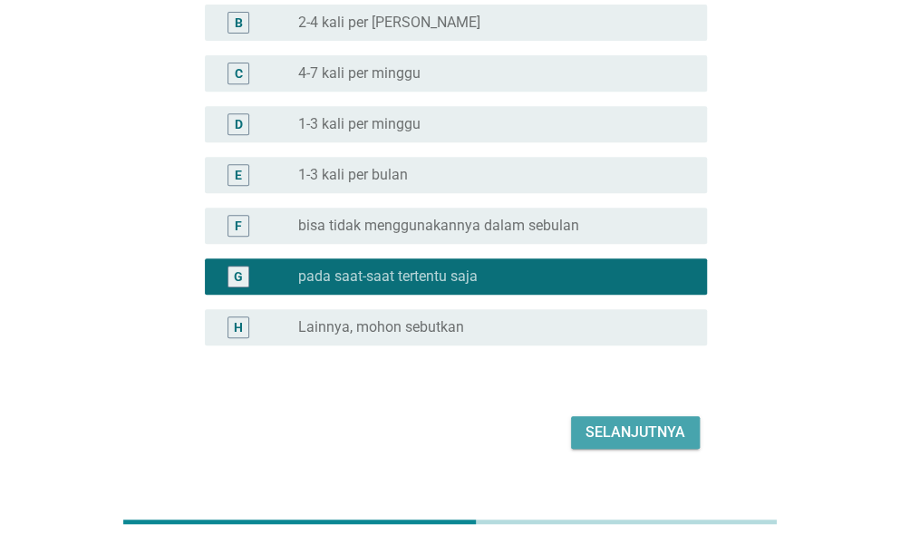
click at [649, 425] on div "Selanjutnya" at bounding box center [636, 433] width 100 height 22
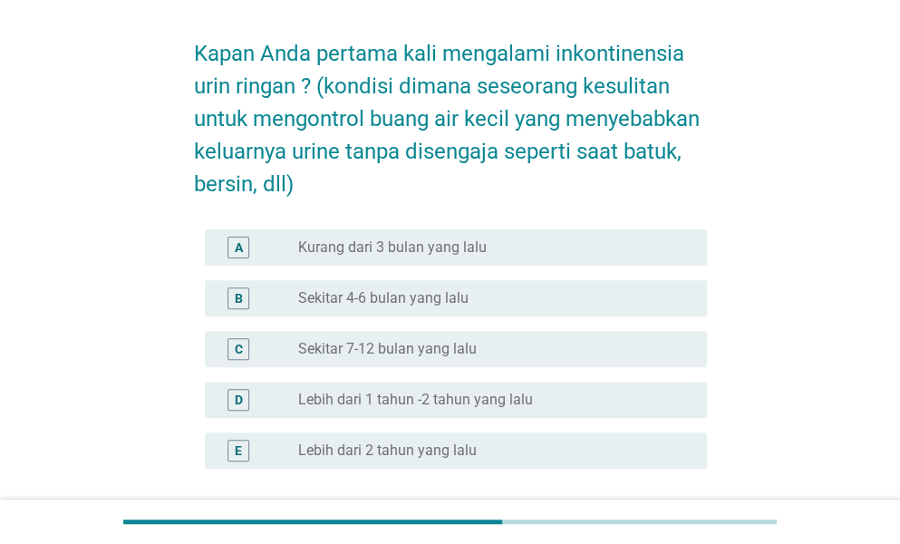
scroll to position [91, 0]
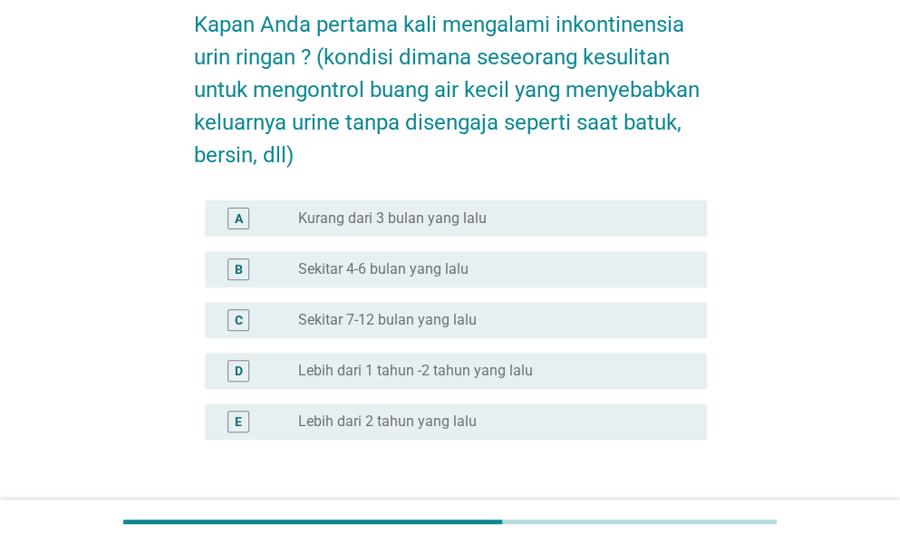
click at [576, 367] on div "radio_button_unchecked Lebih dari 1 tahun -2 tahun yang lalu" at bounding box center [488, 371] width 380 height 18
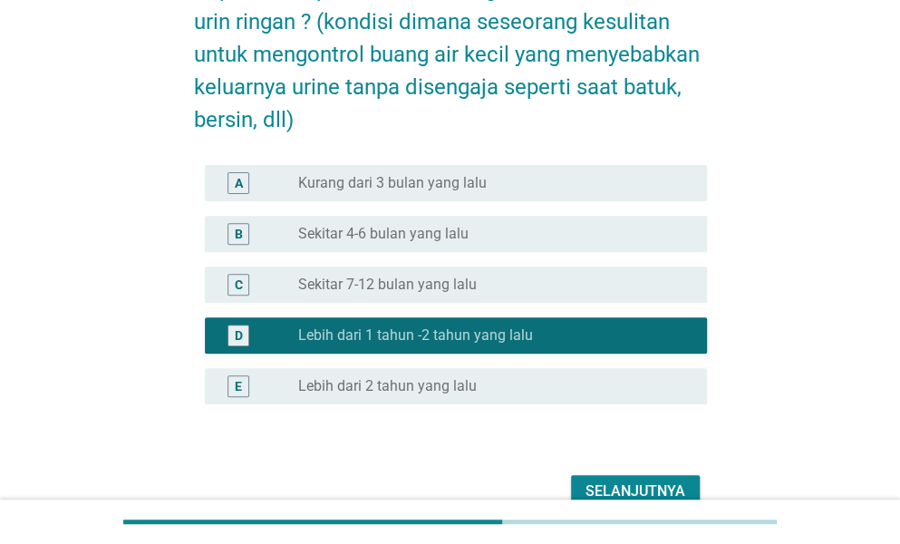
scroll to position [181, 0]
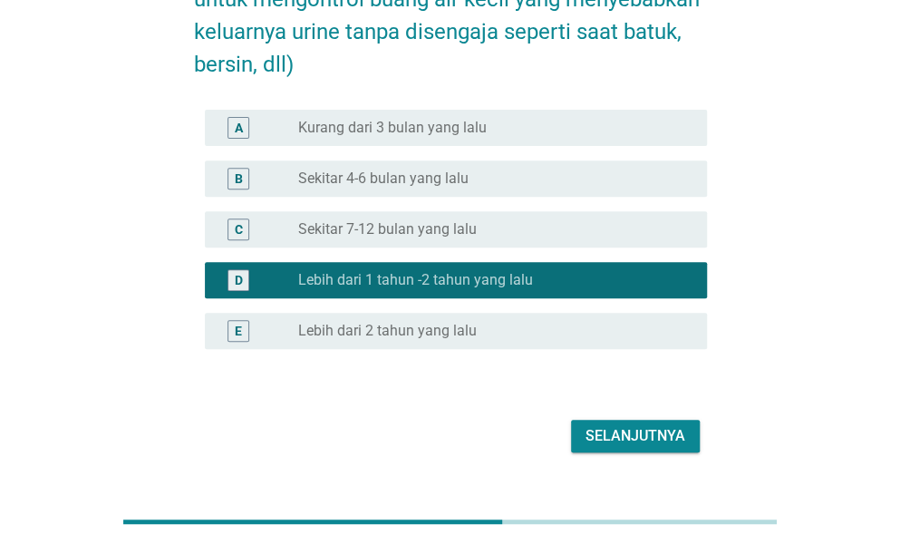
click at [635, 422] on button "Selanjutnya" at bounding box center [635, 436] width 129 height 33
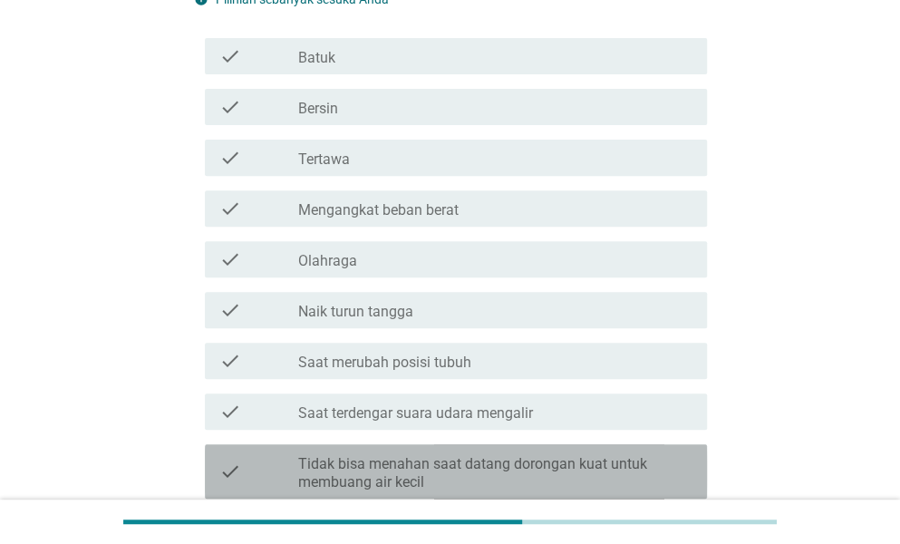
click at [563, 460] on label "Tidak bisa menahan saat datang dorongan kuat untuk membuang air kecil" at bounding box center [495, 473] width 394 height 36
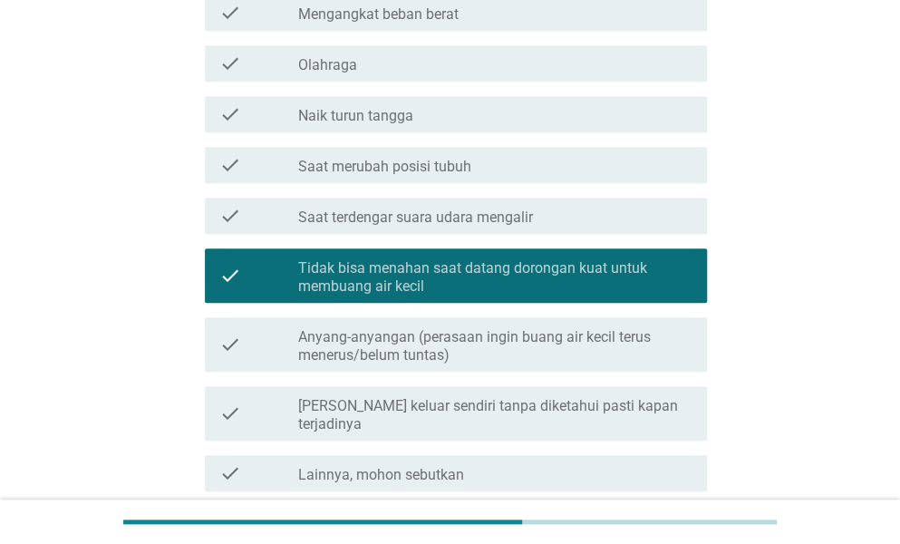
scroll to position [453, 0]
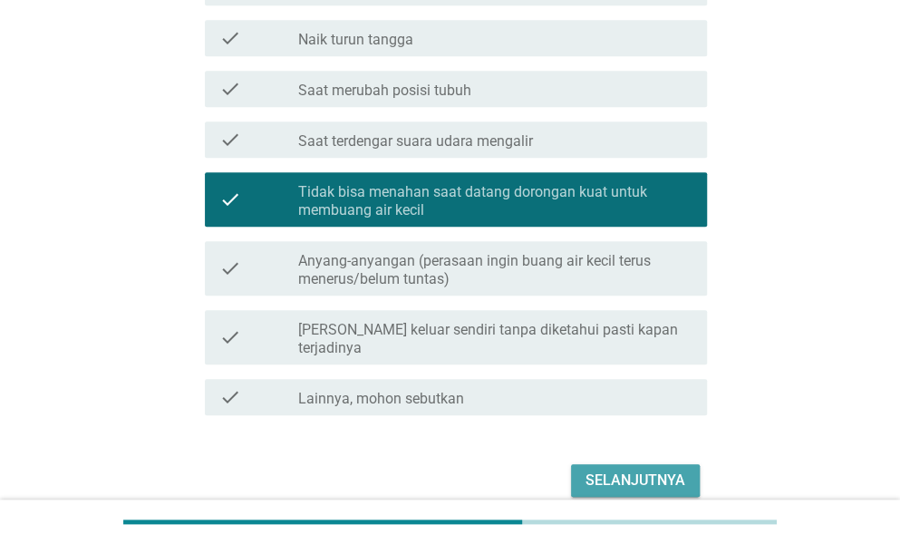
click at [633, 470] on div "Selanjutnya" at bounding box center [636, 481] width 100 height 22
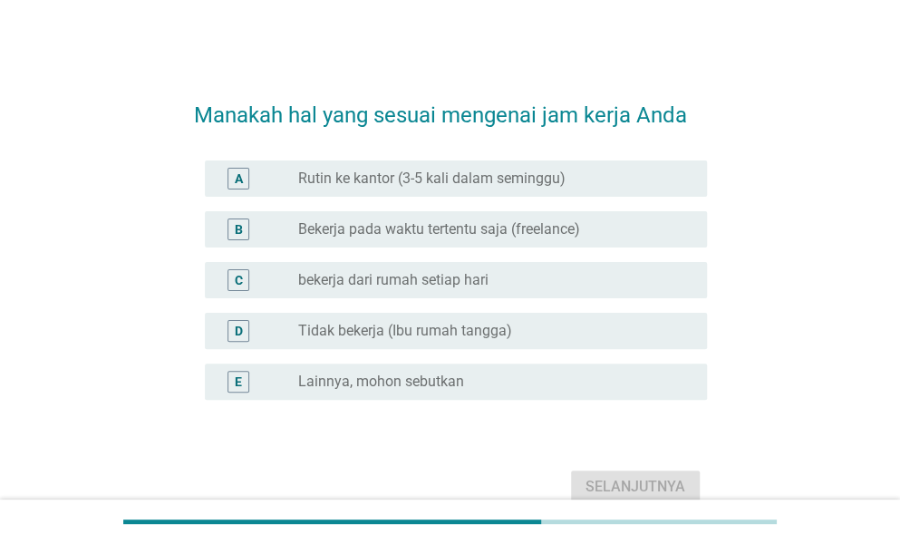
click at [551, 329] on div "radio_button_unchecked Tidak bekerja (Ibu rumah tangga)" at bounding box center [488, 331] width 380 height 18
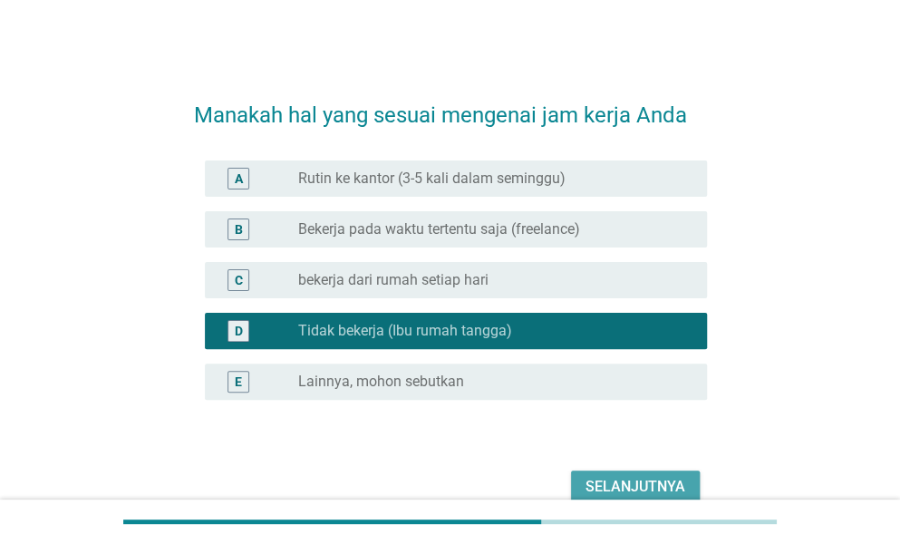
click at [624, 479] on div "Selanjutnya" at bounding box center [636, 487] width 100 height 22
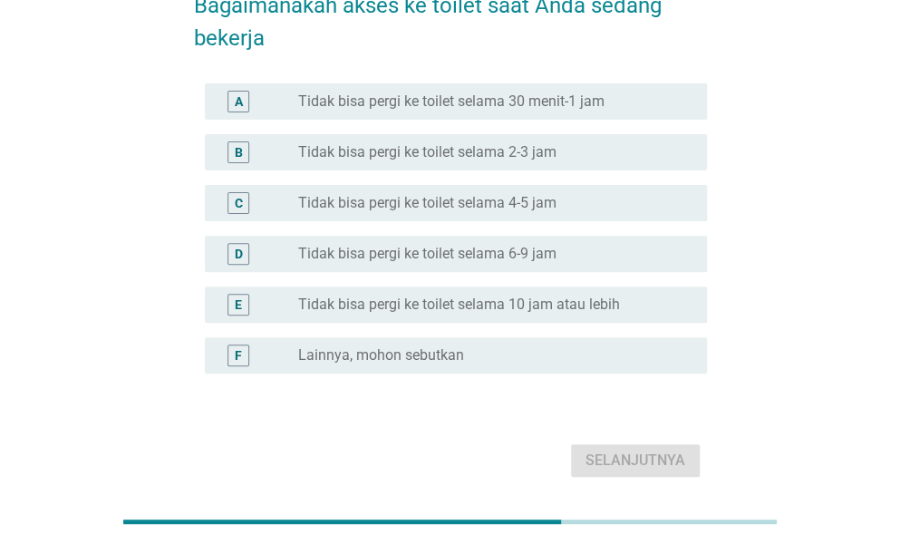
scroll to position [82, 0]
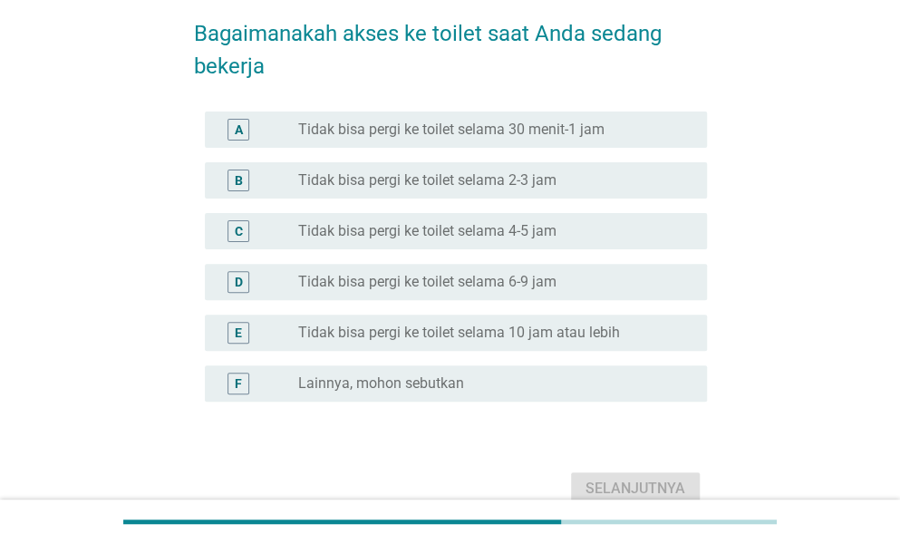
click at [526, 378] on div "radio_button_unchecked Lainnya, mohon sebutkan" at bounding box center [488, 383] width 380 height 18
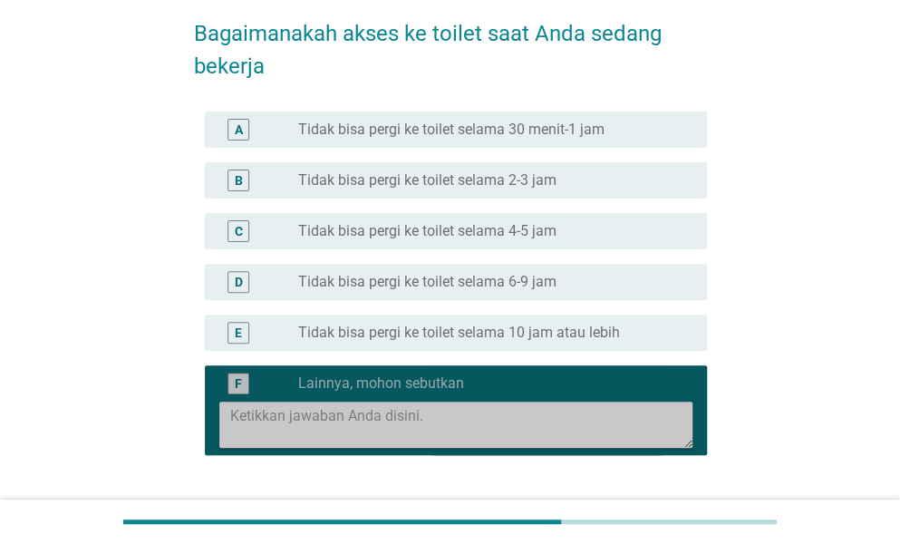
click at [475, 410] on textarea at bounding box center [461, 425] width 462 height 46
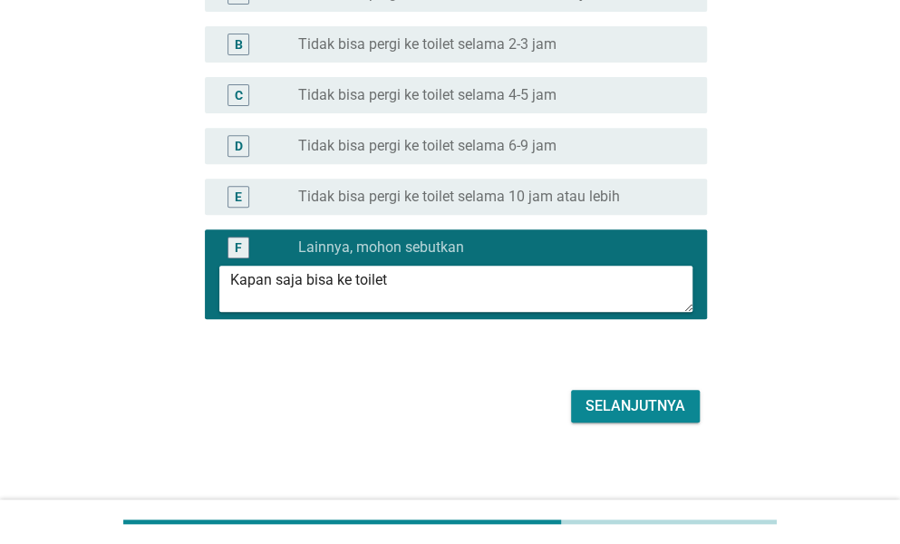
scroll to position [226, 0]
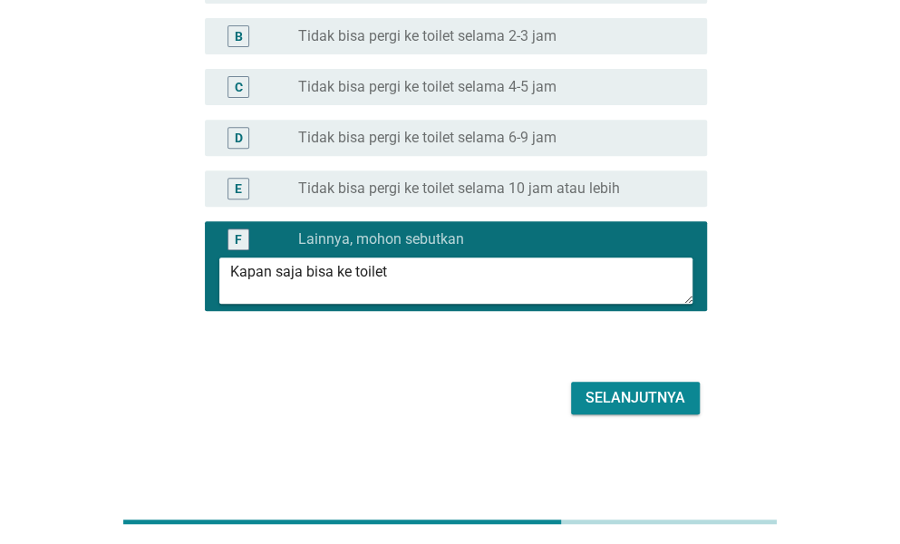
type textarea "Kapan saja bisa ke toilet"
click at [609, 405] on div "Selanjutnya" at bounding box center [636, 398] width 100 height 22
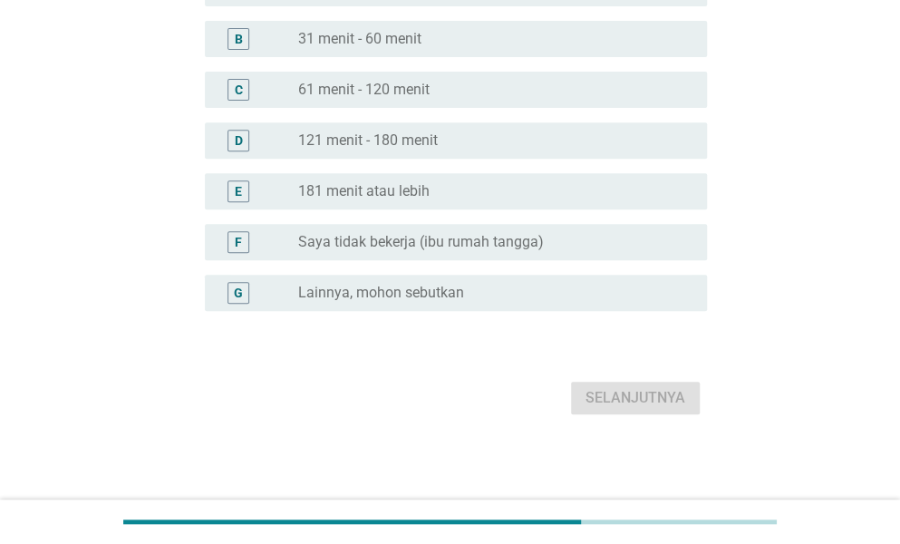
scroll to position [0, 0]
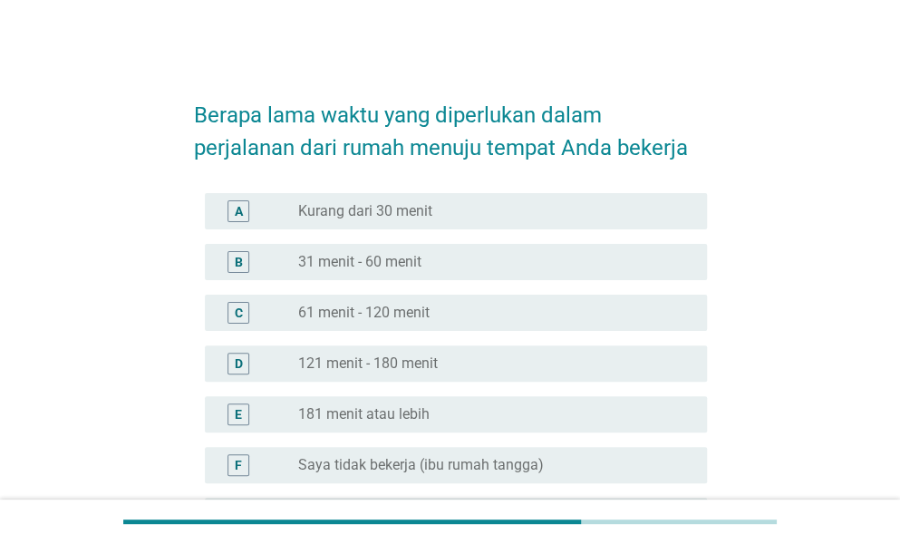
click at [418, 266] on label "31 menit - 60 menit" at bounding box center [359, 262] width 123 height 18
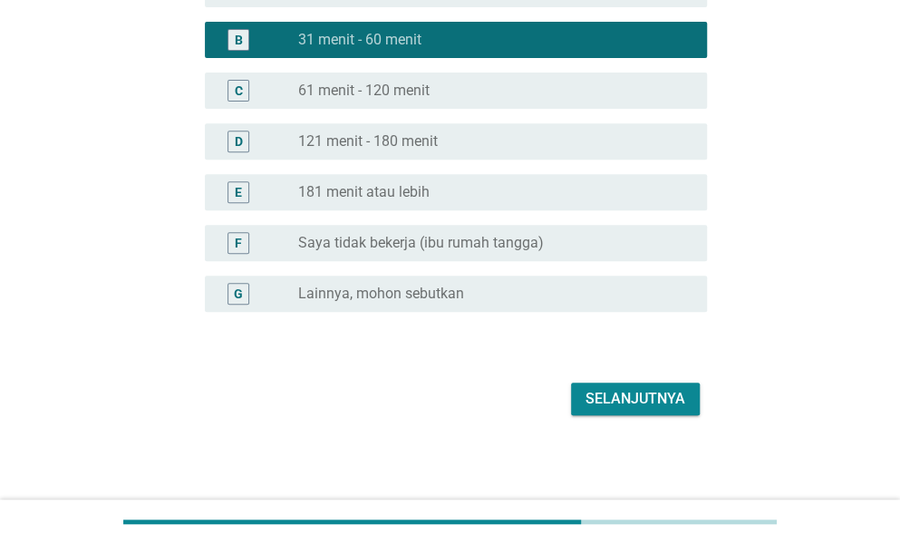
scroll to position [223, 0]
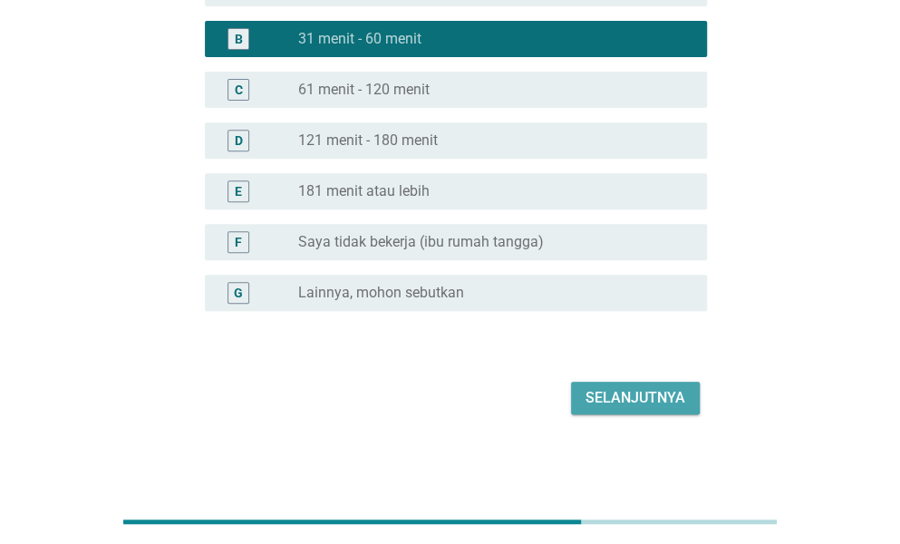
click at [584, 403] on button "Selanjutnya" at bounding box center [635, 398] width 129 height 33
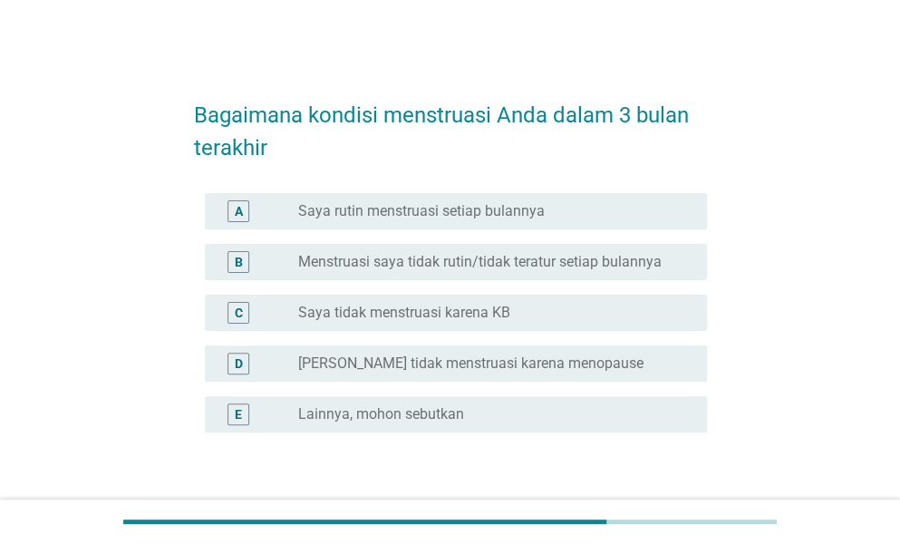
click at [354, 362] on label "[PERSON_NAME] tidak menstruasi karena menopause" at bounding box center [470, 363] width 345 height 18
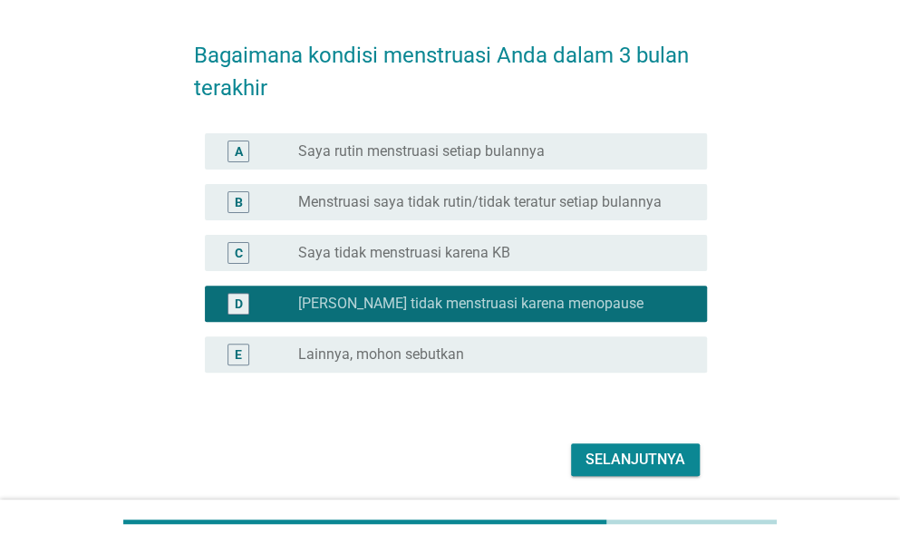
scroll to position [121, 0]
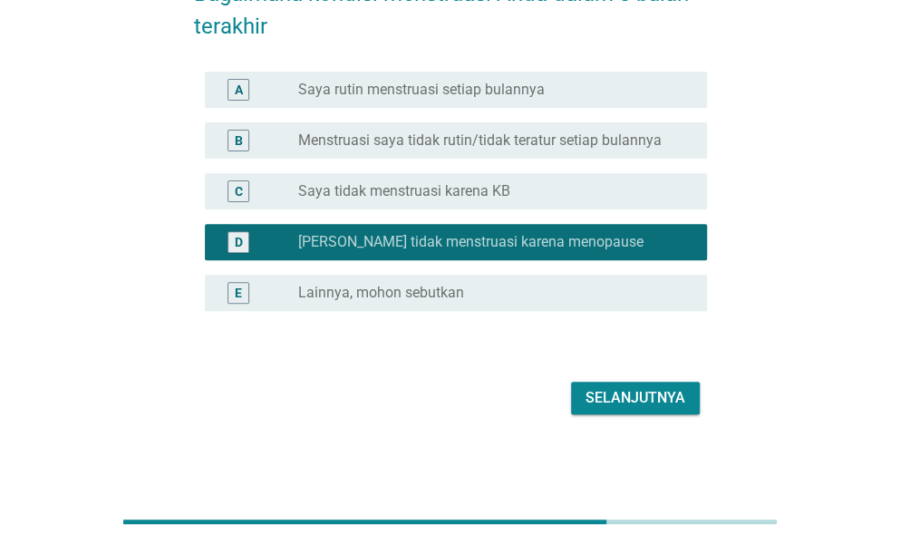
click at [656, 405] on div "Selanjutnya" at bounding box center [636, 398] width 100 height 22
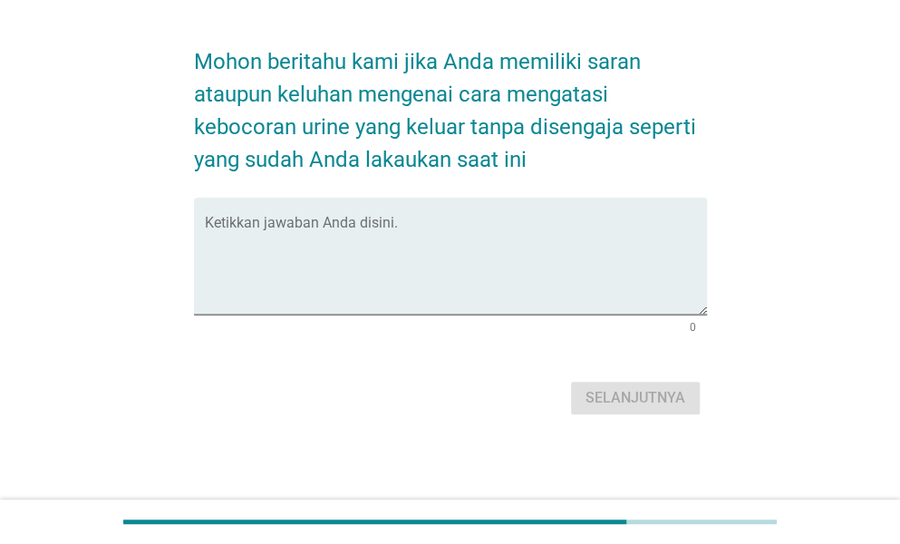
scroll to position [0, 0]
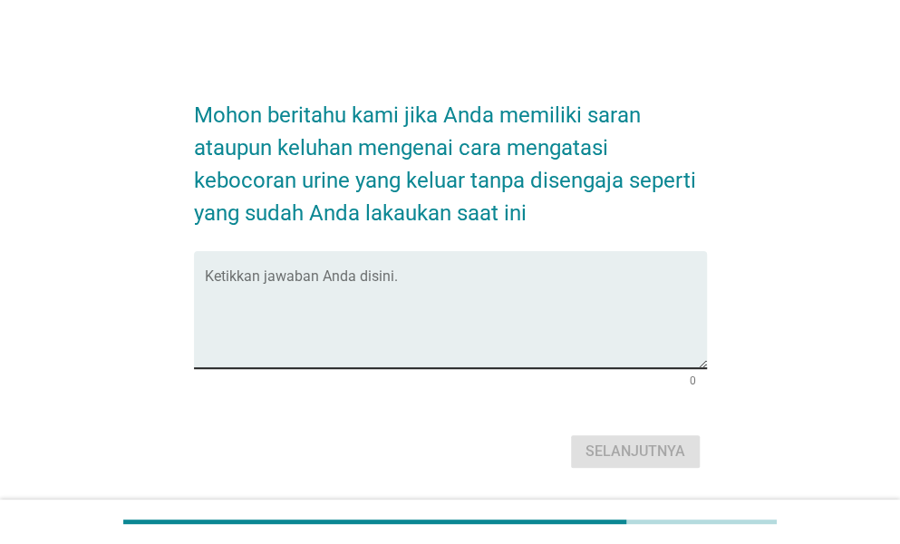
click at [372, 321] on textarea "Ketikkan jawaban Anda disini." at bounding box center [456, 320] width 502 height 95
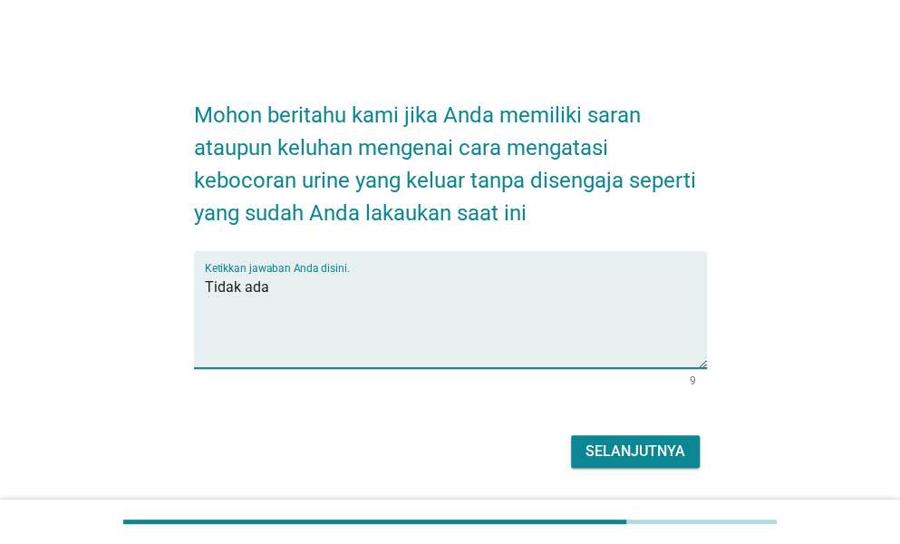
type textarea "Tidak ada"
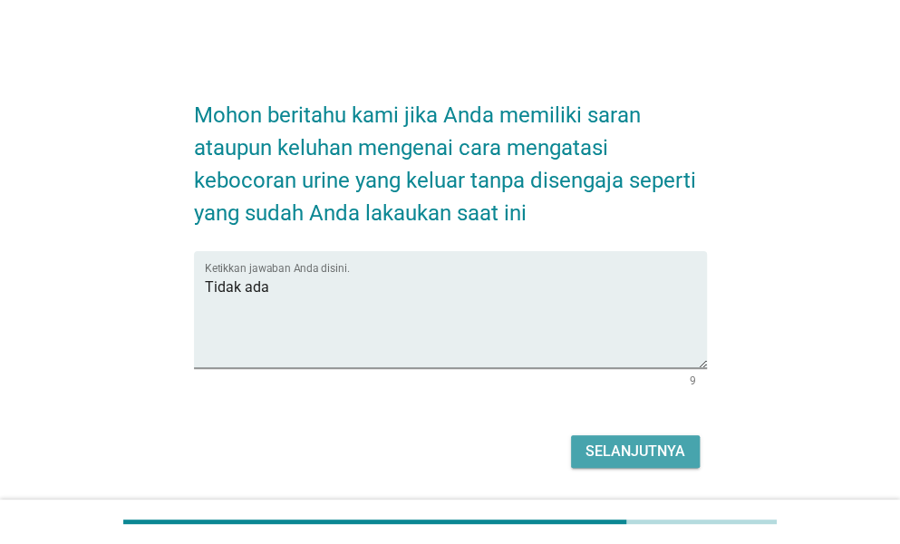
click at [626, 445] on div "Selanjutnya" at bounding box center [636, 452] width 100 height 22
